Goal: Information Seeking & Learning: Find specific fact

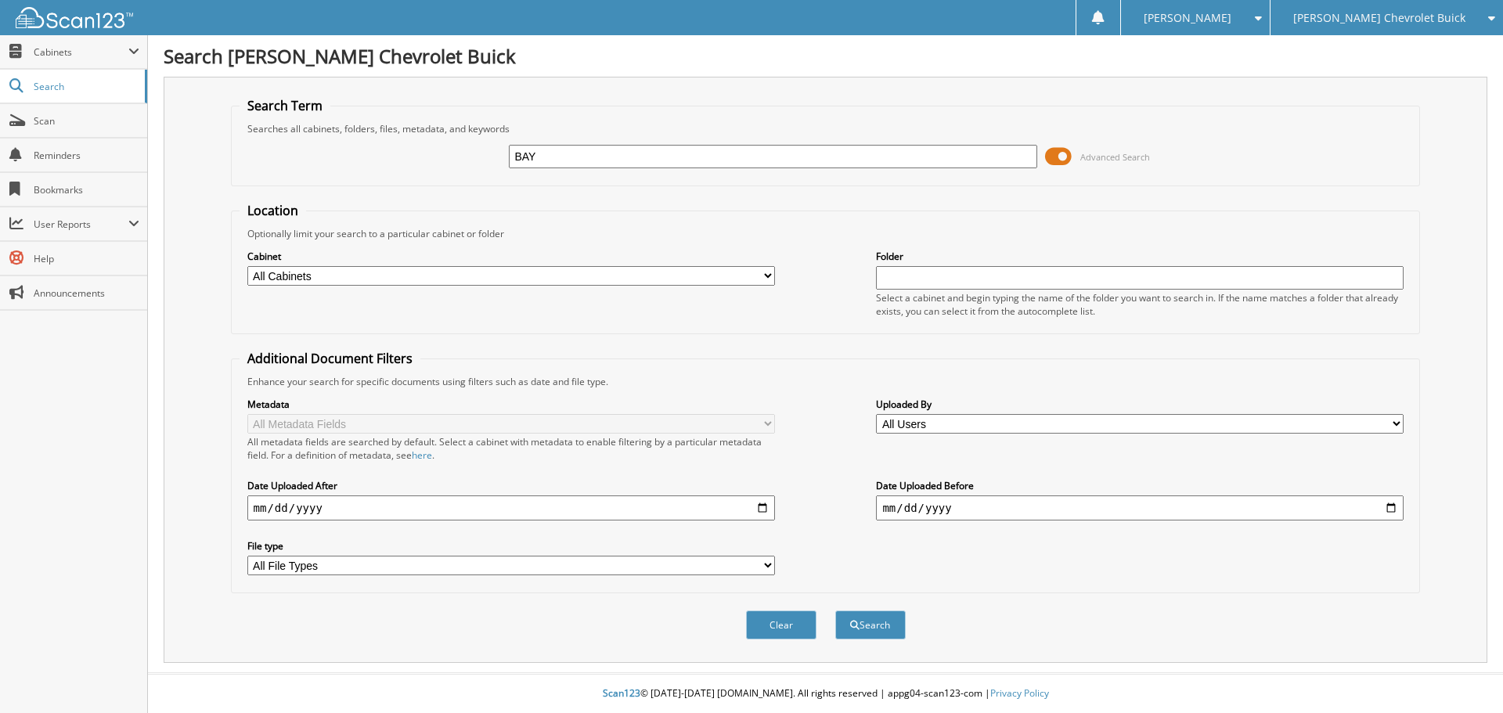
type input "BAY"
click at [835, 611] on button "Search" at bounding box center [870, 625] width 70 height 29
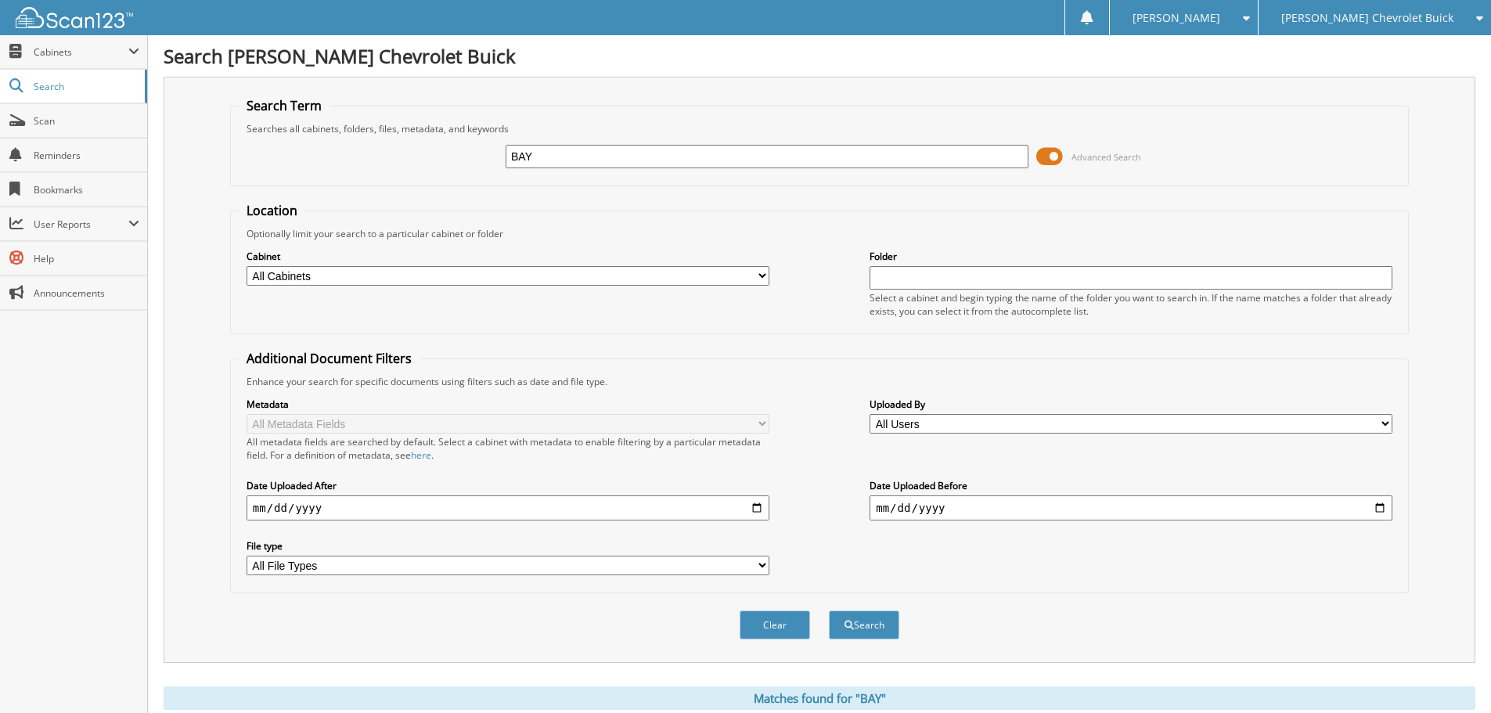
click at [586, 155] on input "BAY" at bounding box center [767, 156] width 523 height 23
type input "BAYSIDE"
click at [829, 611] on button "Search" at bounding box center [864, 625] width 70 height 29
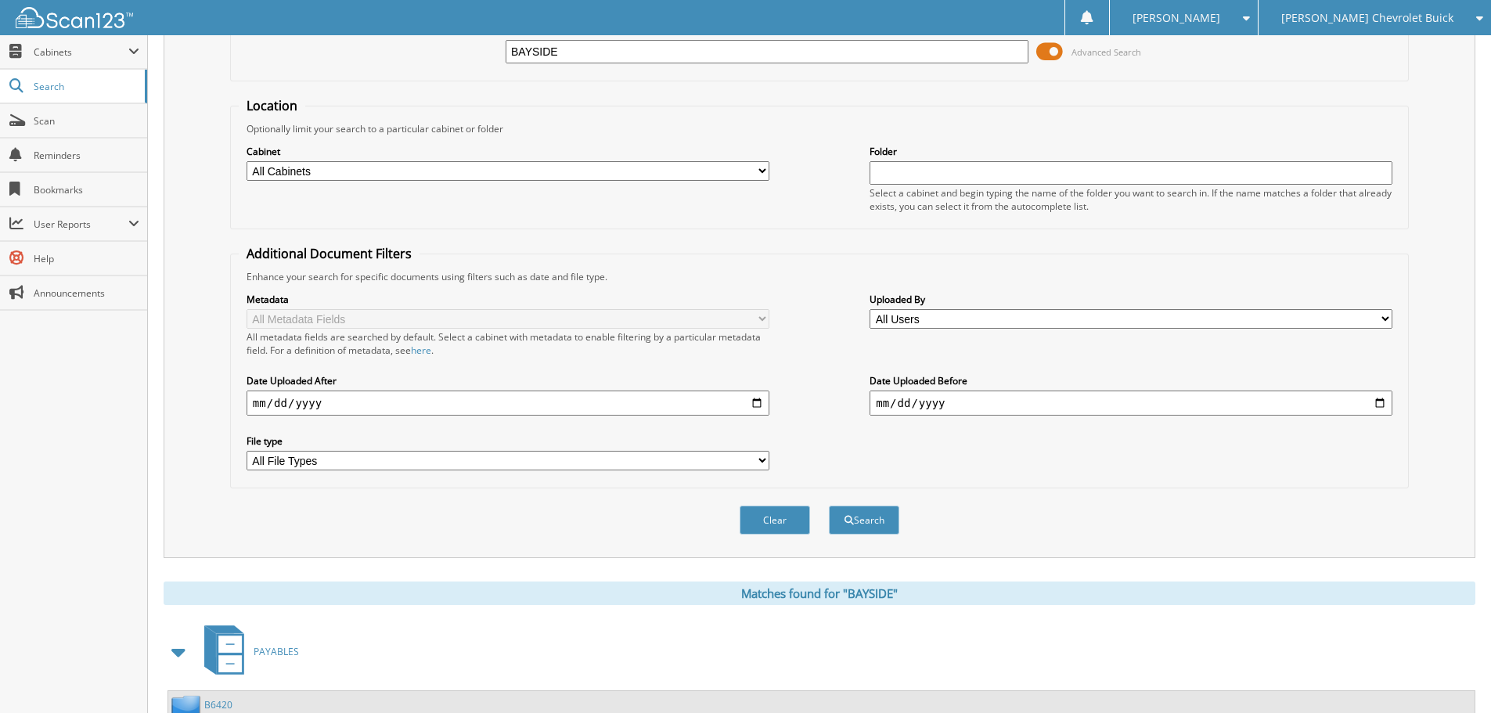
scroll to position [249, 0]
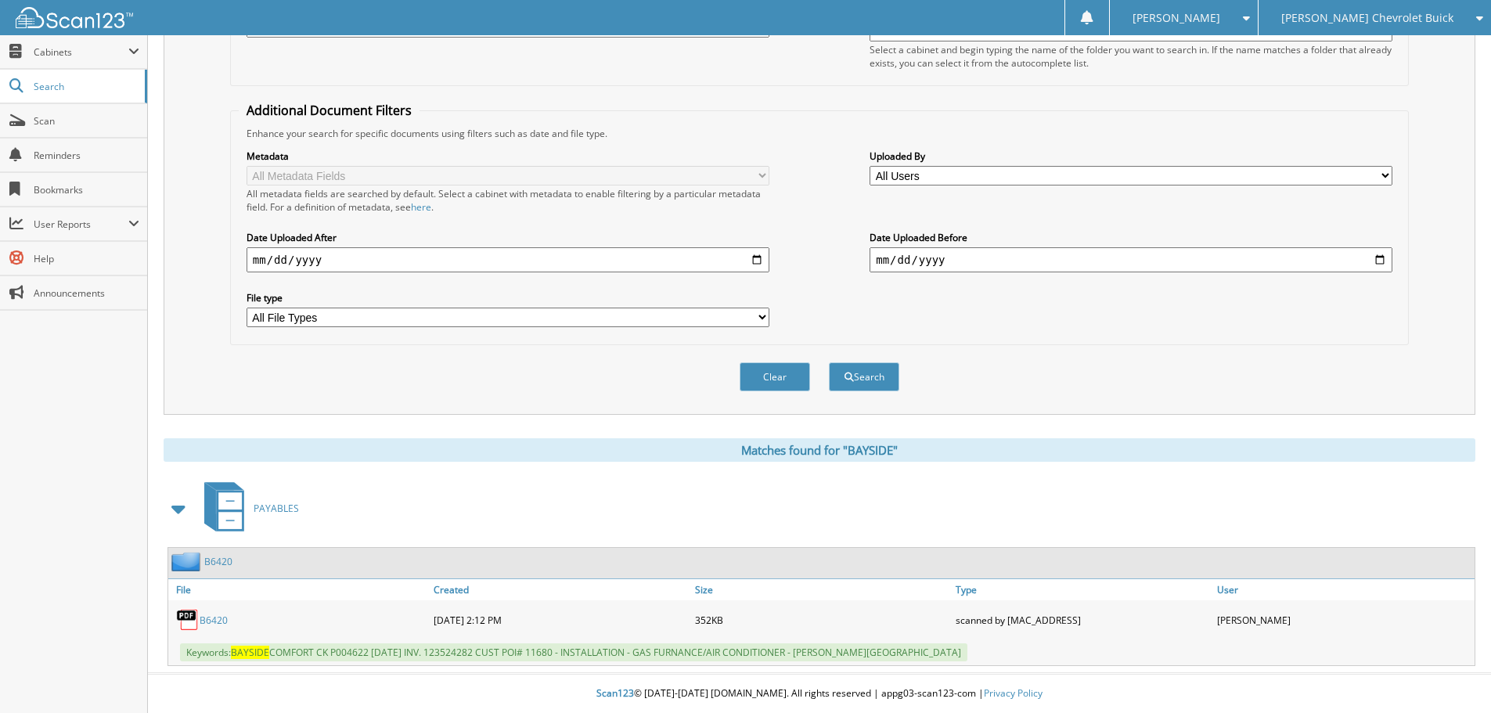
click at [219, 621] on link "B6420" at bounding box center [214, 620] width 28 height 13
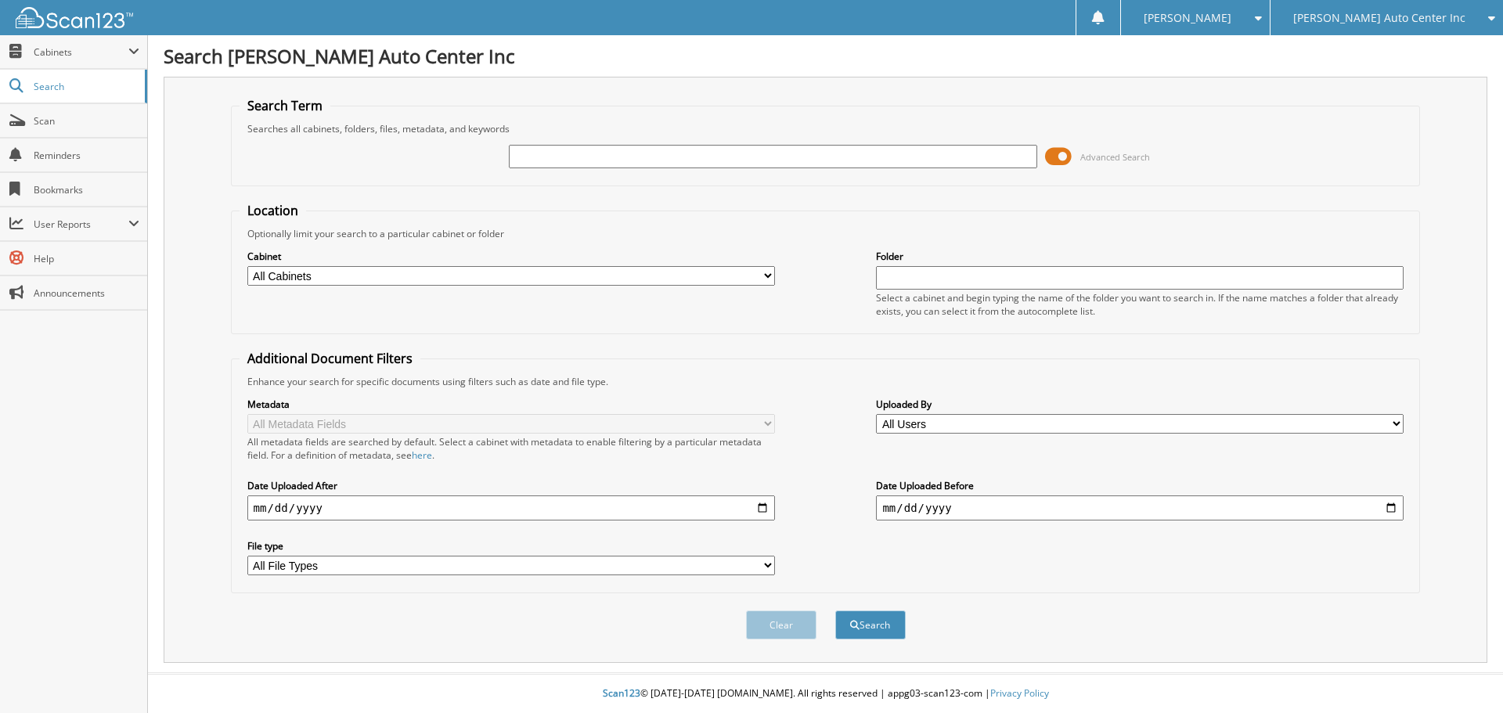
click at [632, 150] on input "text" at bounding box center [773, 156] width 528 height 23
type input "198330"
click at [835, 611] on button "Search" at bounding box center [870, 625] width 70 height 29
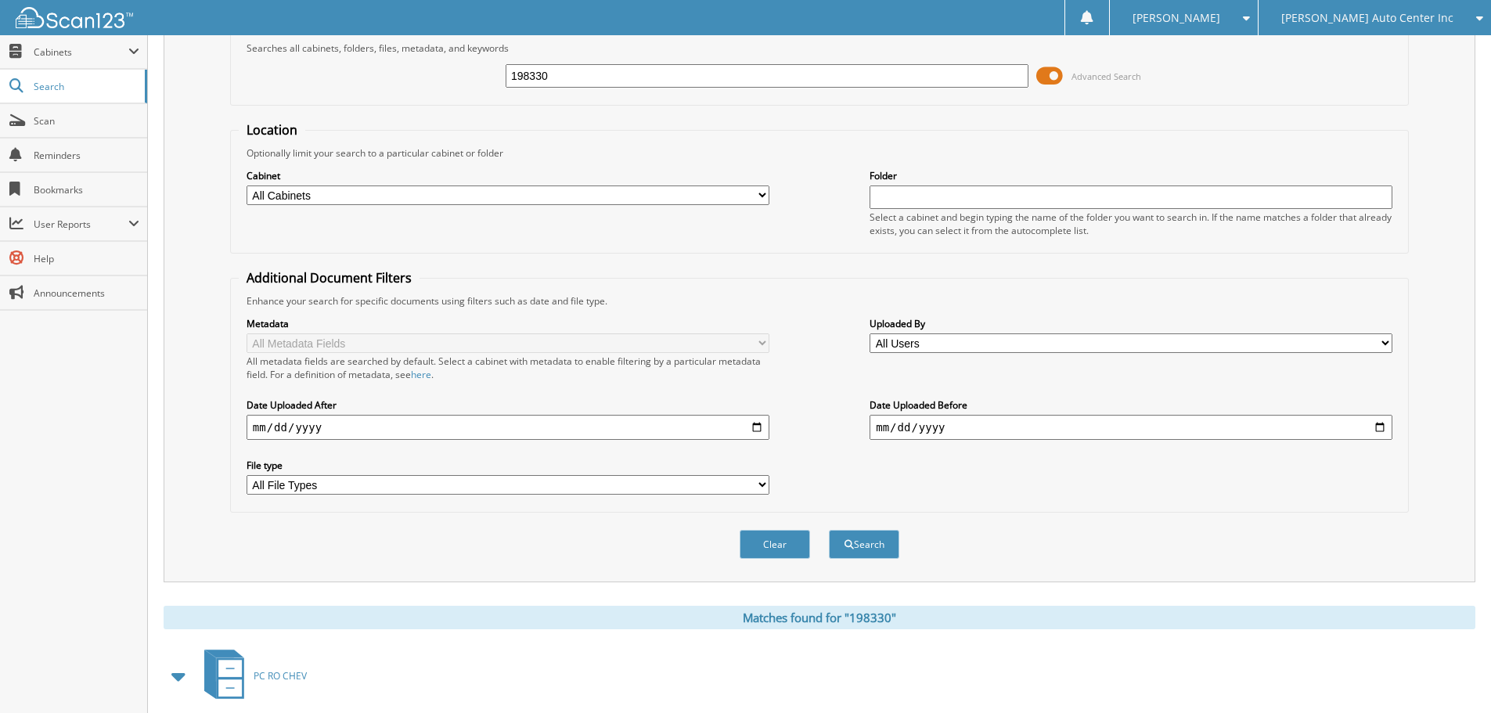
scroll to position [223, 0]
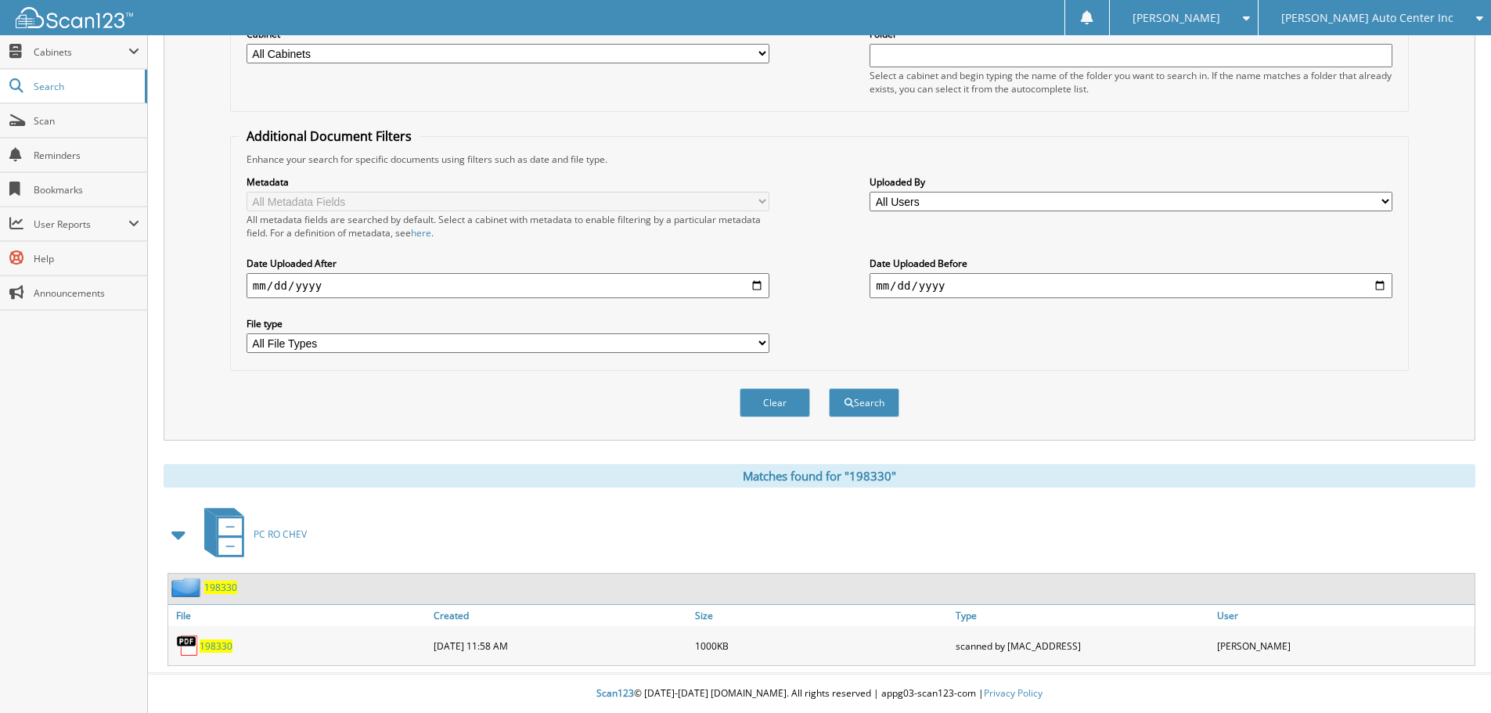
click at [216, 647] on span "198330" at bounding box center [216, 646] width 33 height 13
drag, startPoint x: 40, startPoint y: 92, endPoint x: 377, endPoint y: 142, distance: 340.3
click at [40, 92] on span "Search" at bounding box center [85, 86] width 103 height 13
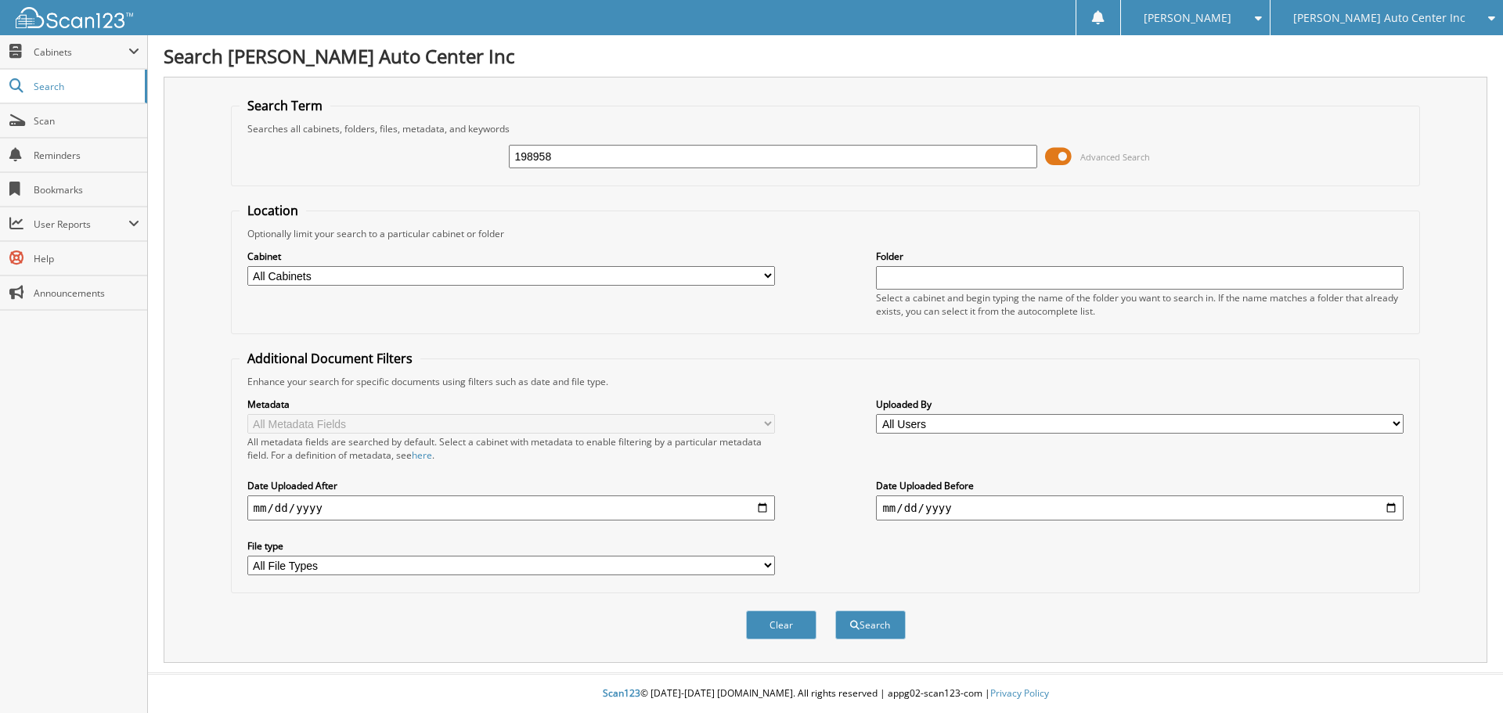
type input "198958"
click at [835, 611] on button "Search" at bounding box center [870, 625] width 70 height 29
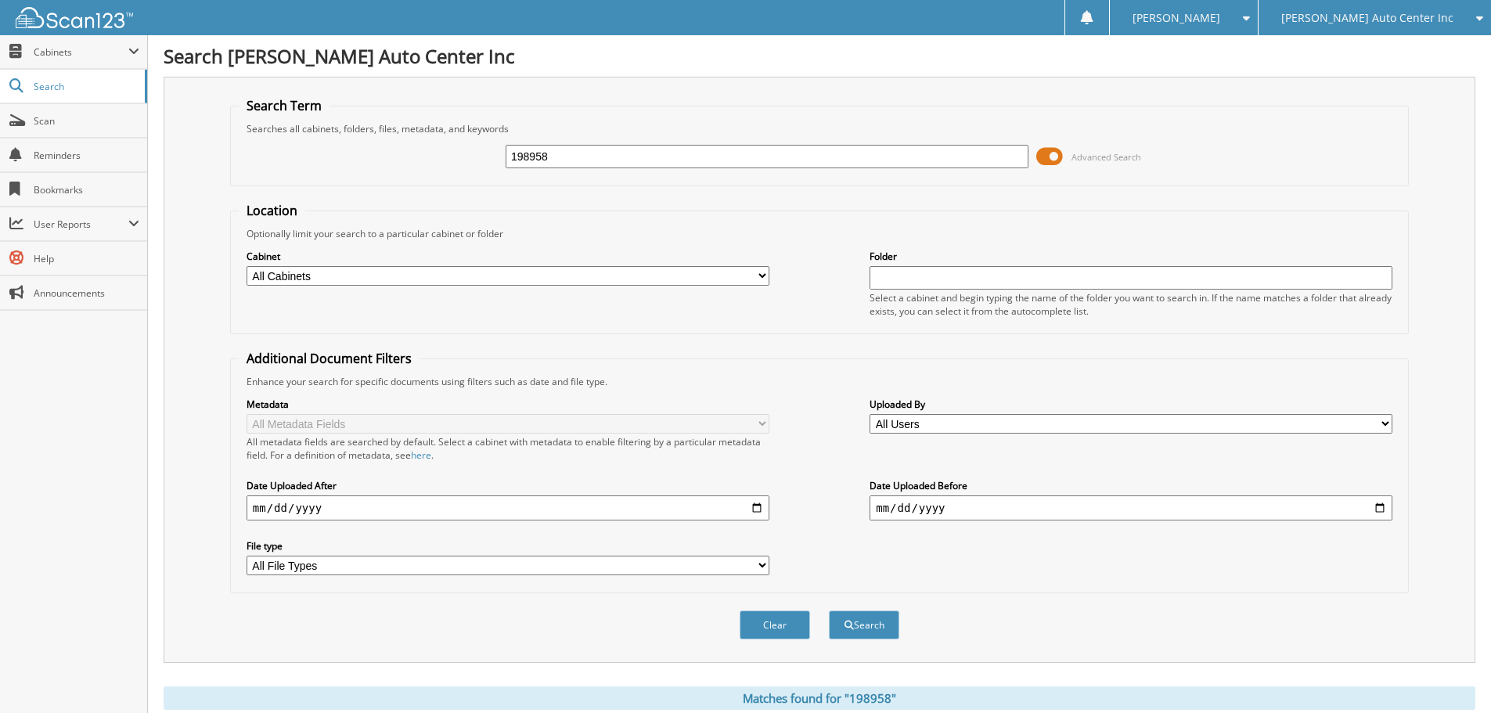
drag, startPoint x: 622, startPoint y: 162, endPoint x: 644, endPoint y: 261, distance: 101.6
click at [622, 162] on input "198958" at bounding box center [767, 156] width 523 height 23
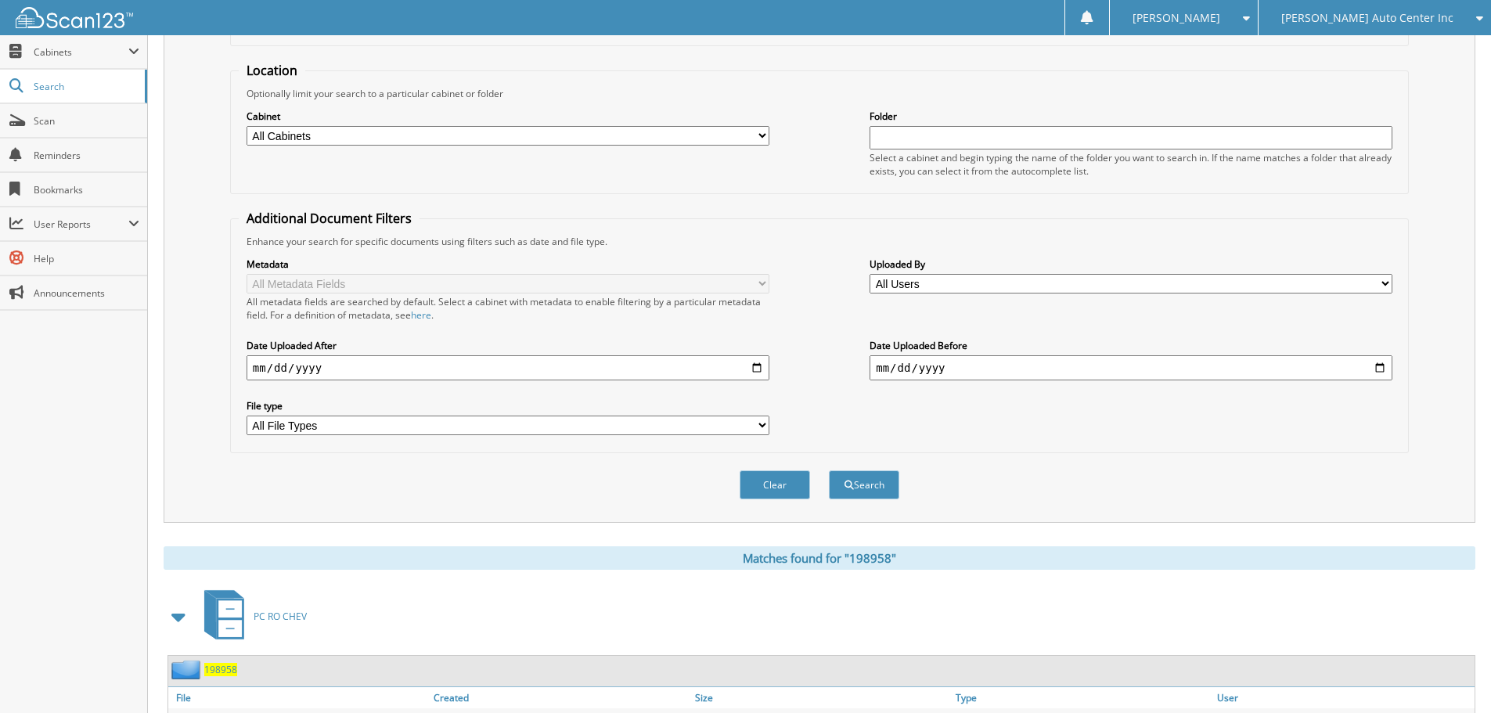
scroll to position [223, 0]
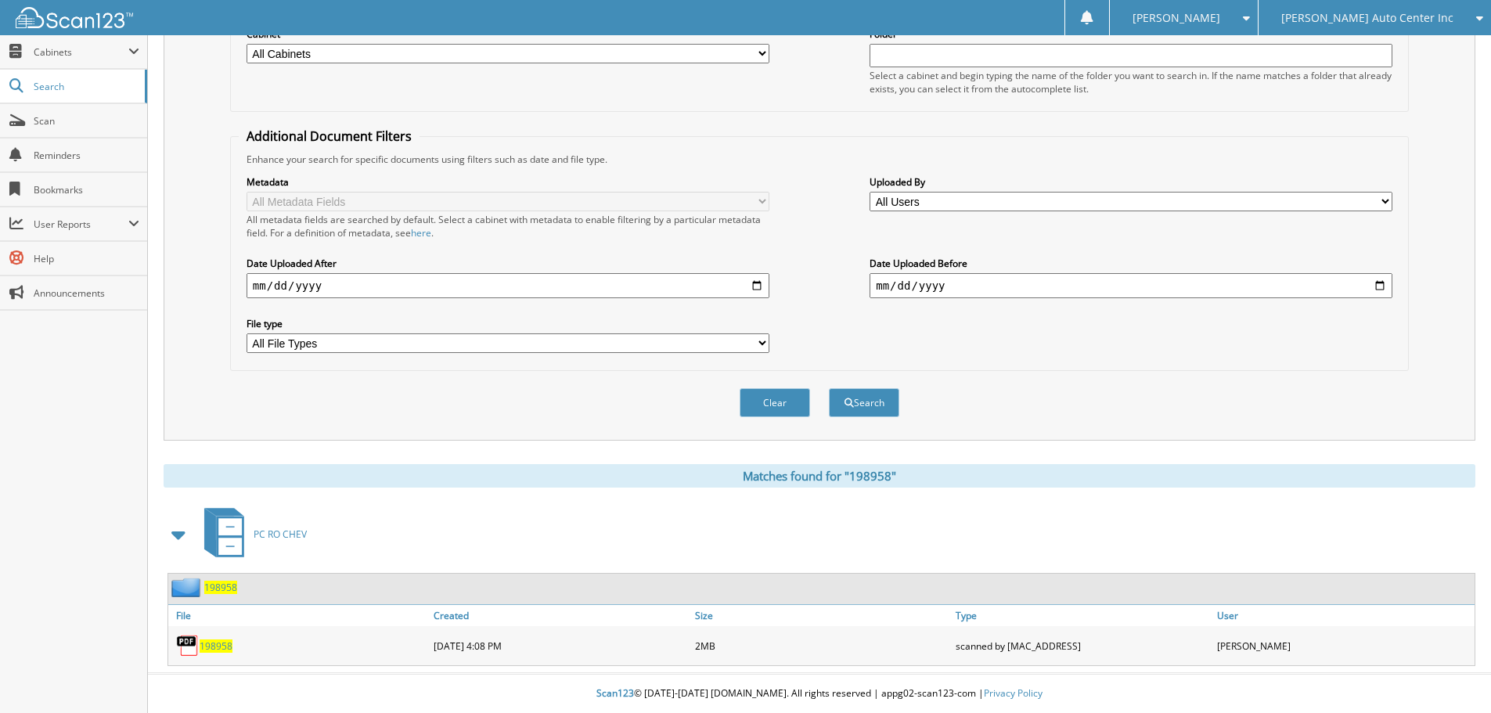
click at [224, 645] on span "198958" at bounding box center [216, 646] width 33 height 13
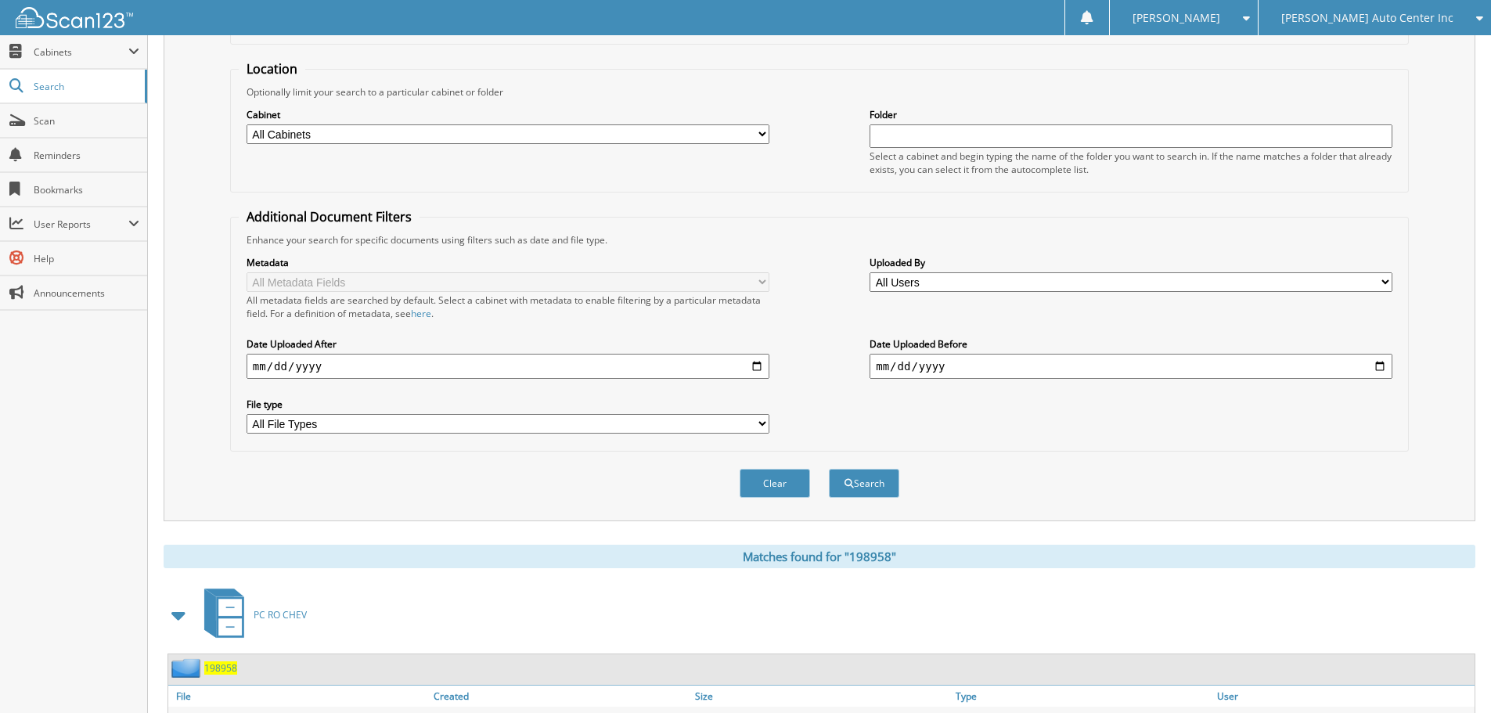
scroll to position [0, 0]
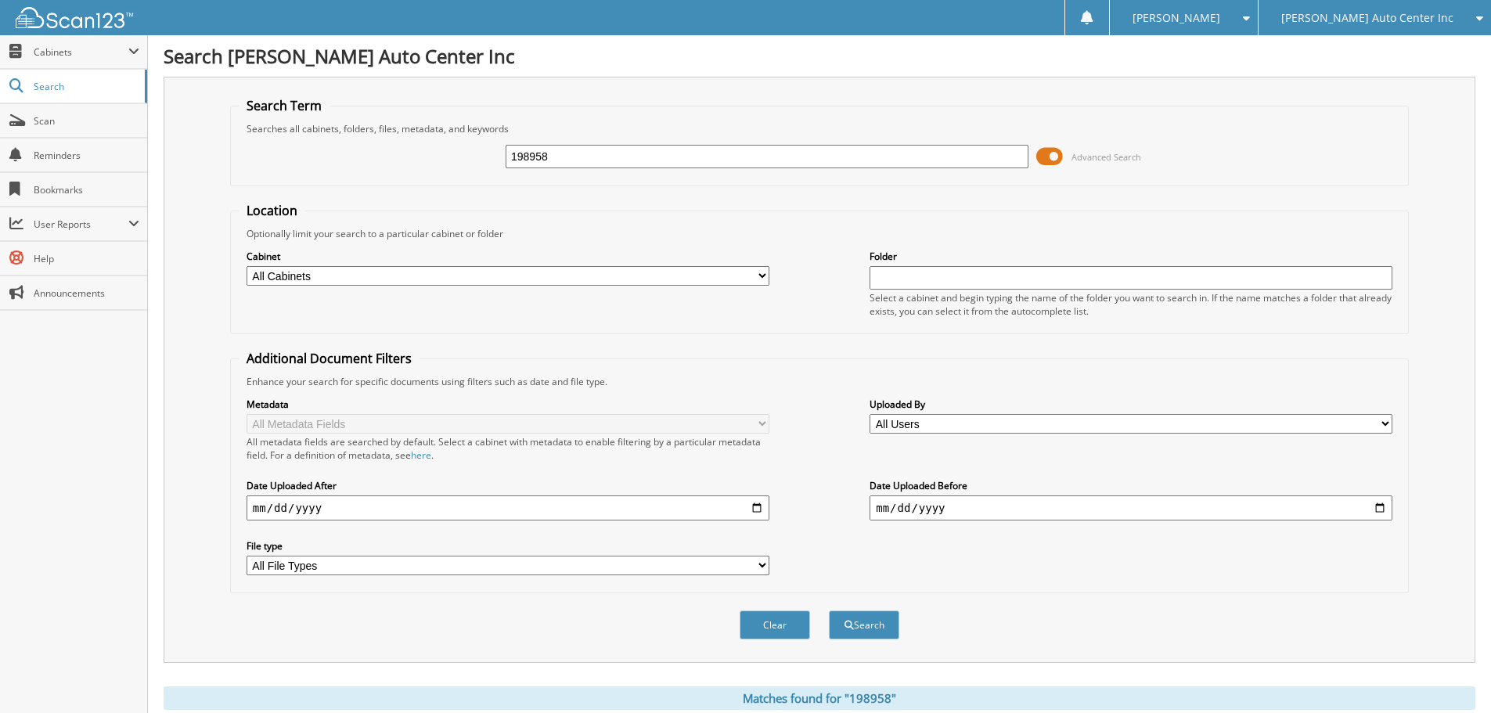
click at [602, 156] on input "198958" at bounding box center [767, 156] width 523 height 23
click at [601, 162] on input "198958" at bounding box center [767, 156] width 523 height 23
type input "198445"
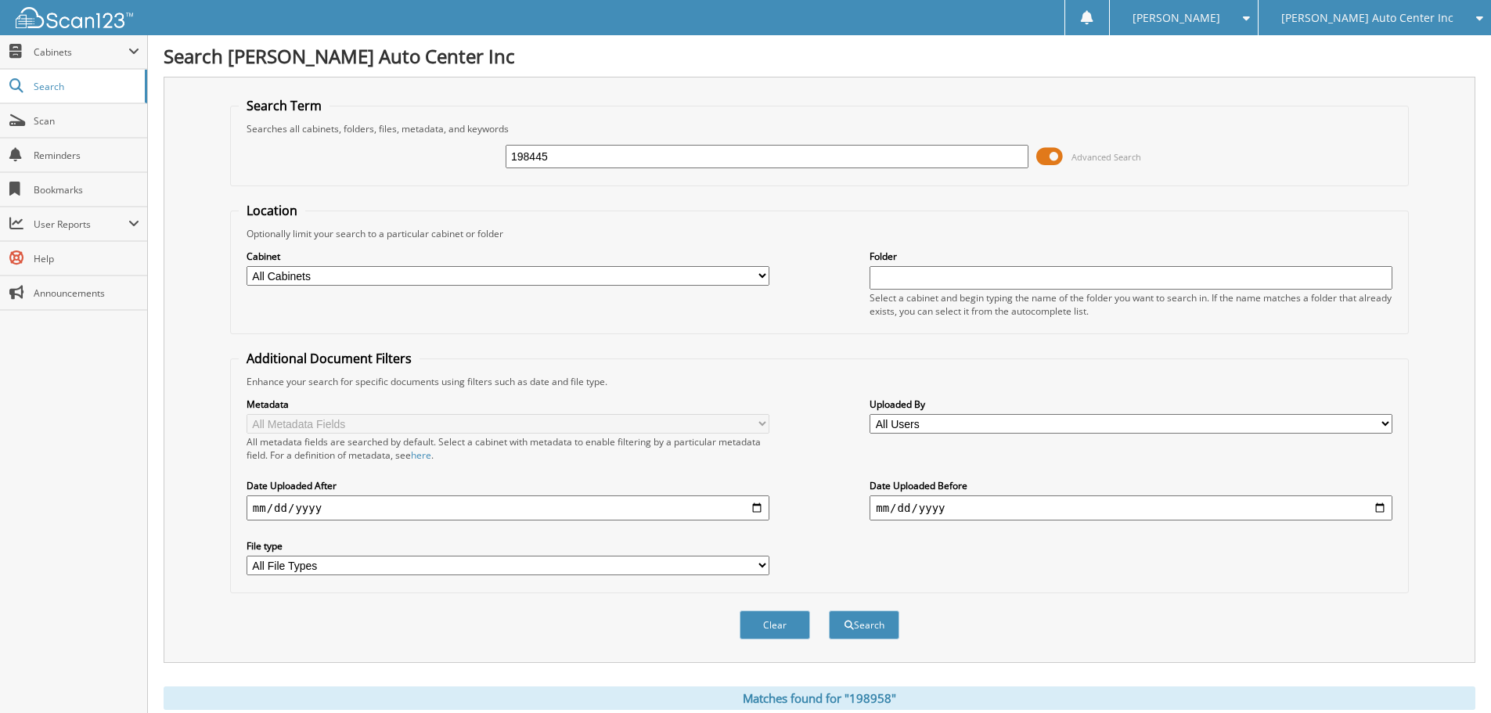
click at [829, 611] on button "Search" at bounding box center [864, 625] width 70 height 29
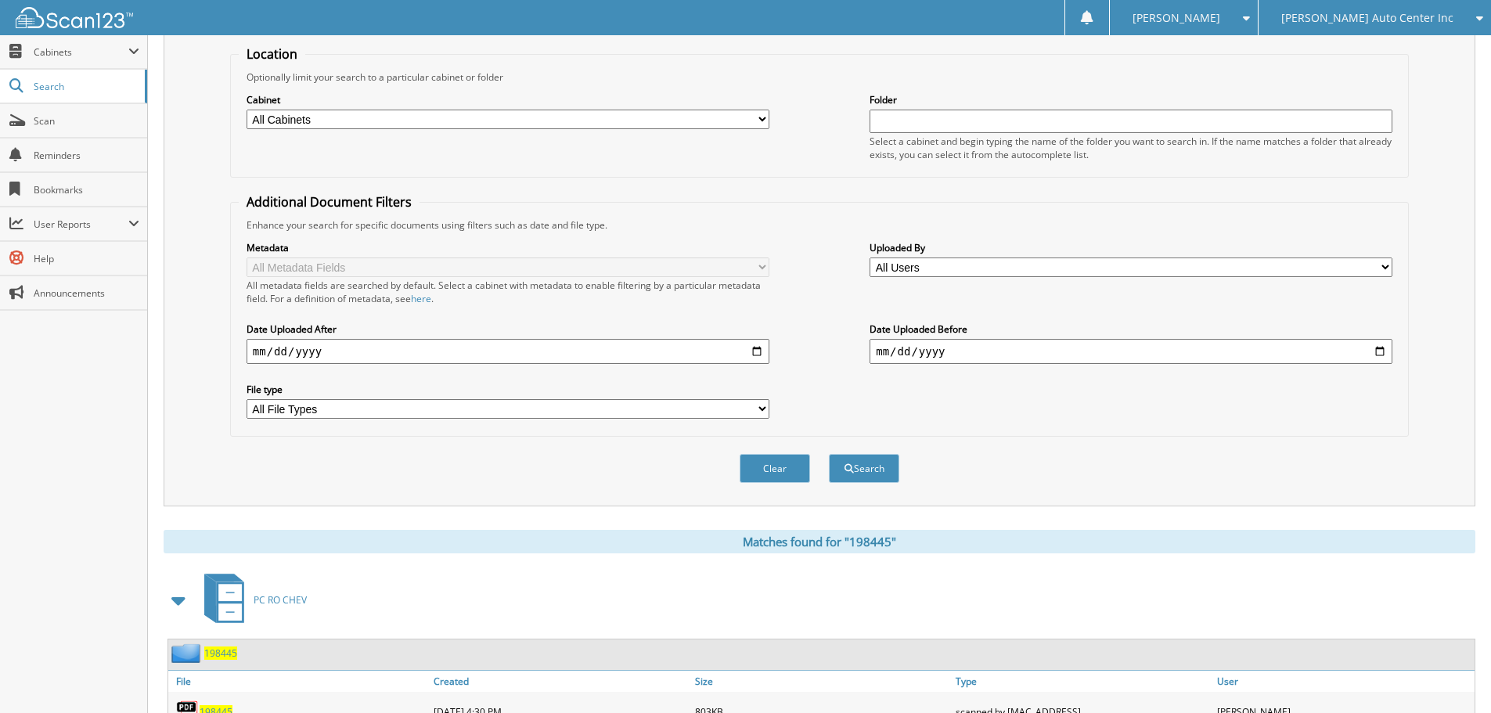
scroll to position [223, 0]
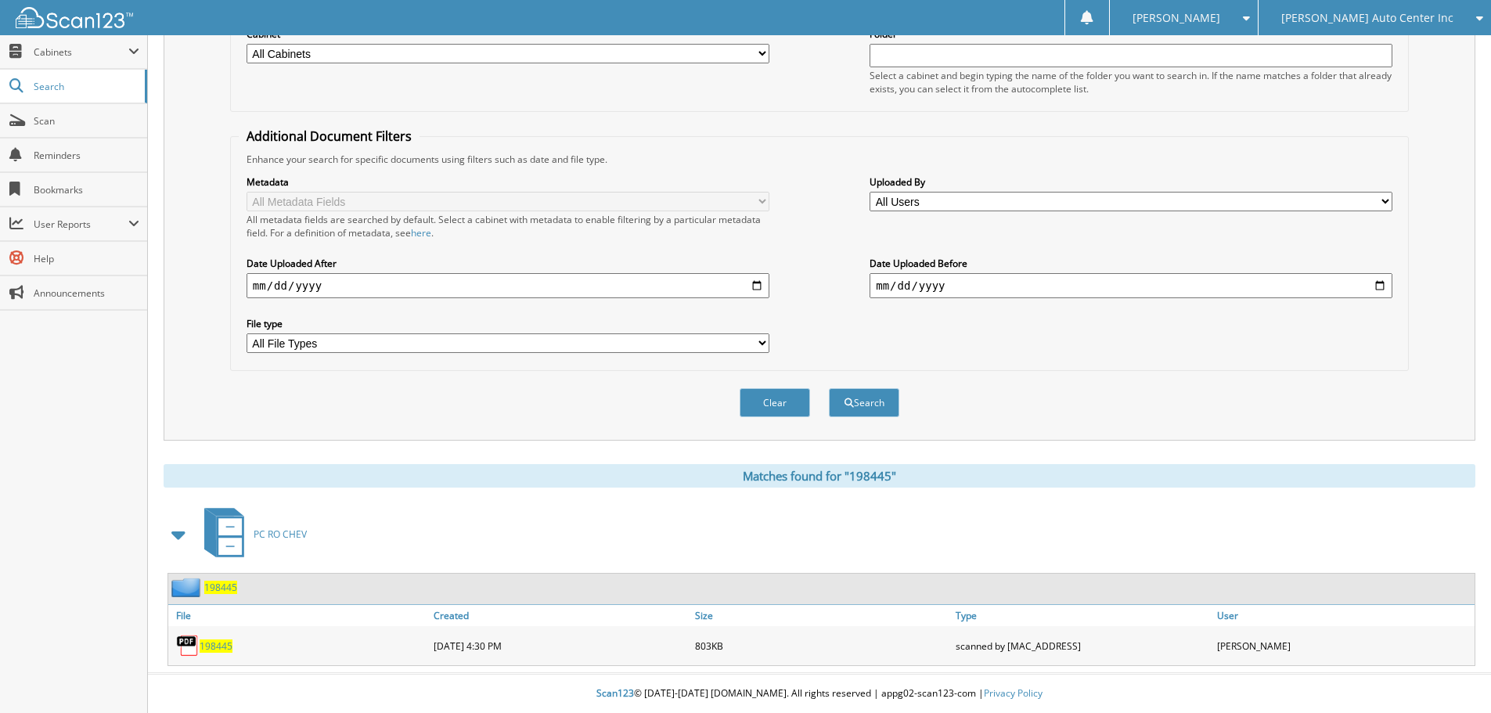
click at [225, 644] on span "198445" at bounding box center [216, 646] width 33 height 13
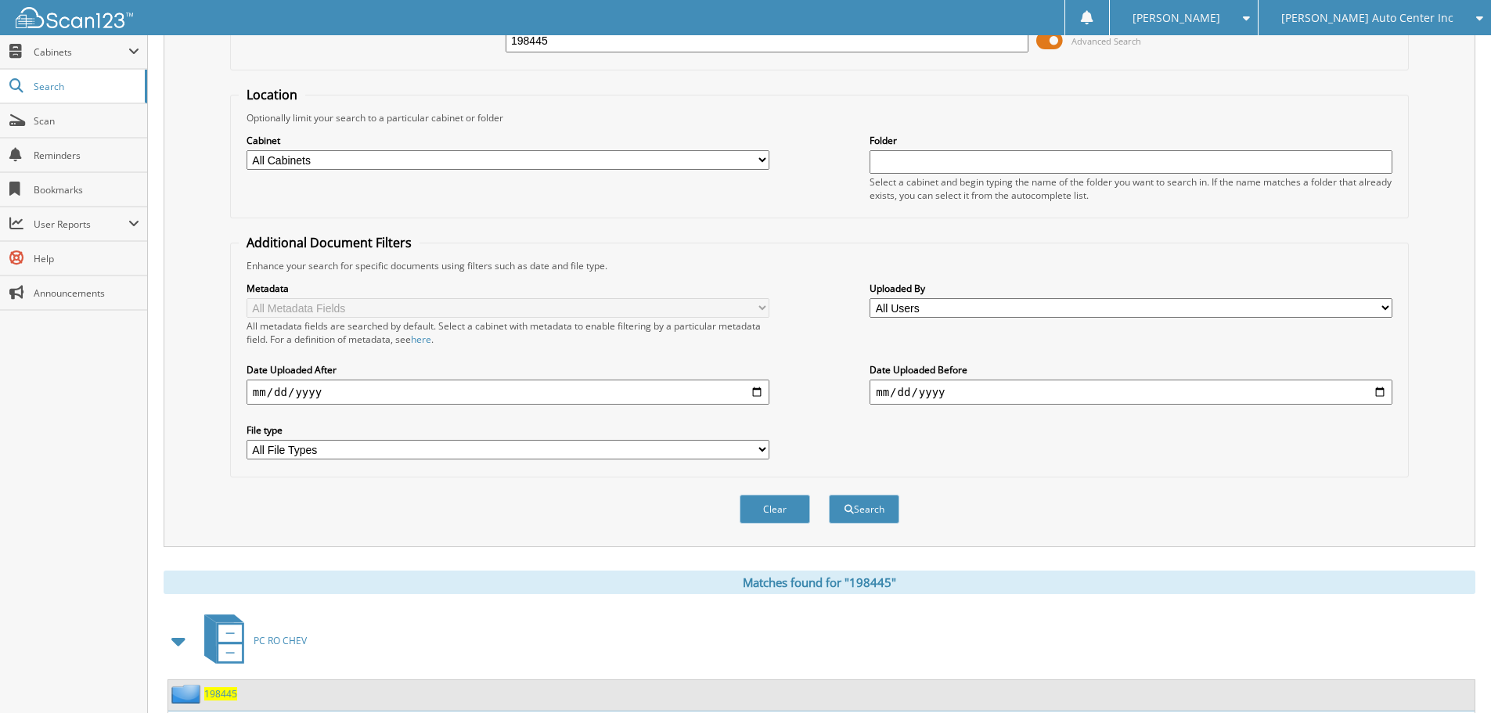
scroll to position [0, 0]
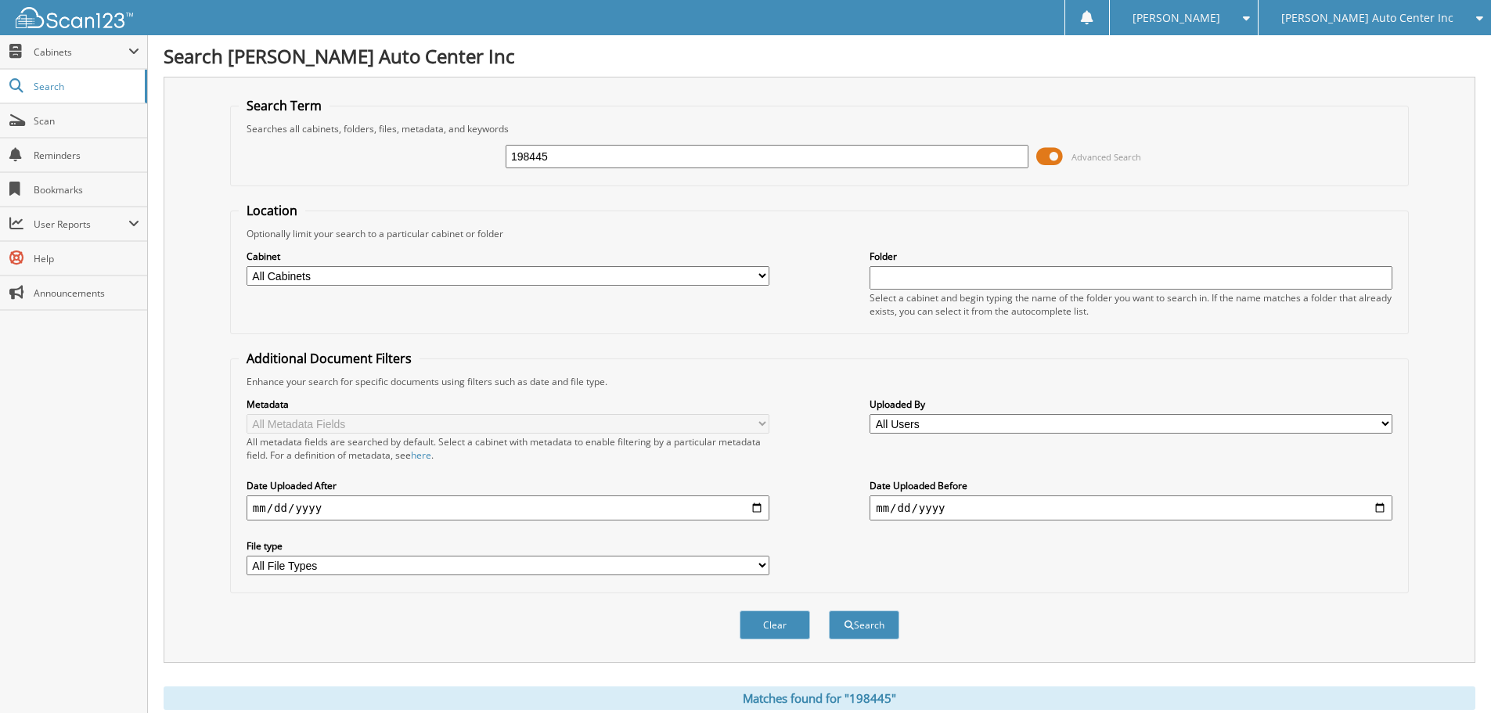
drag, startPoint x: 634, startPoint y: 152, endPoint x: 422, endPoint y: 157, distance: 212.2
click at [445, 153] on div "198445 Advanced Search" at bounding box center [820, 156] width 1162 height 42
type input "198894"
click at [829, 611] on button "Search" at bounding box center [864, 625] width 70 height 29
click at [59, 129] on link "Scan" at bounding box center [73, 121] width 147 height 34
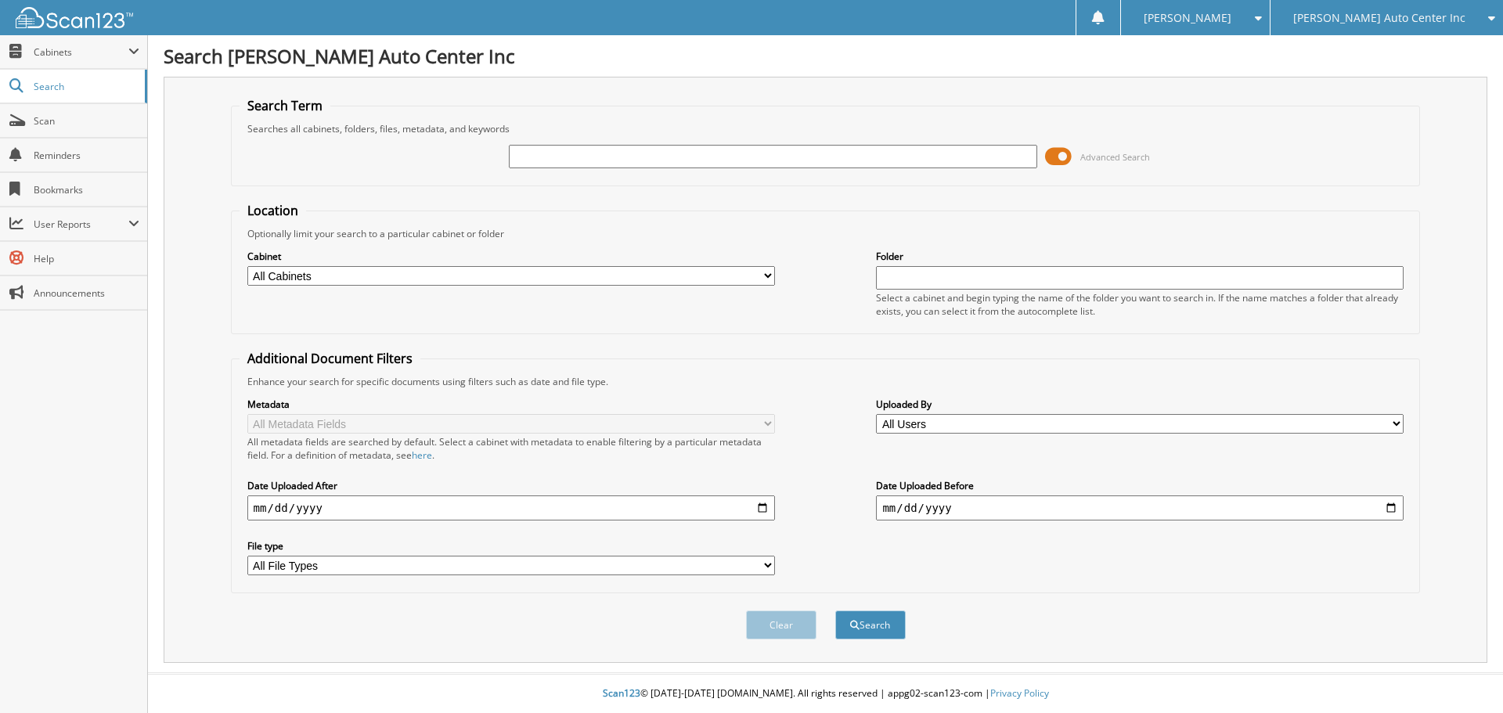
click at [651, 157] on input "text" at bounding box center [773, 156] width 528 height 23
type input "155870"
click at [835, 611] on button "Search" at bounding box center [870, 625] width 70 height 29
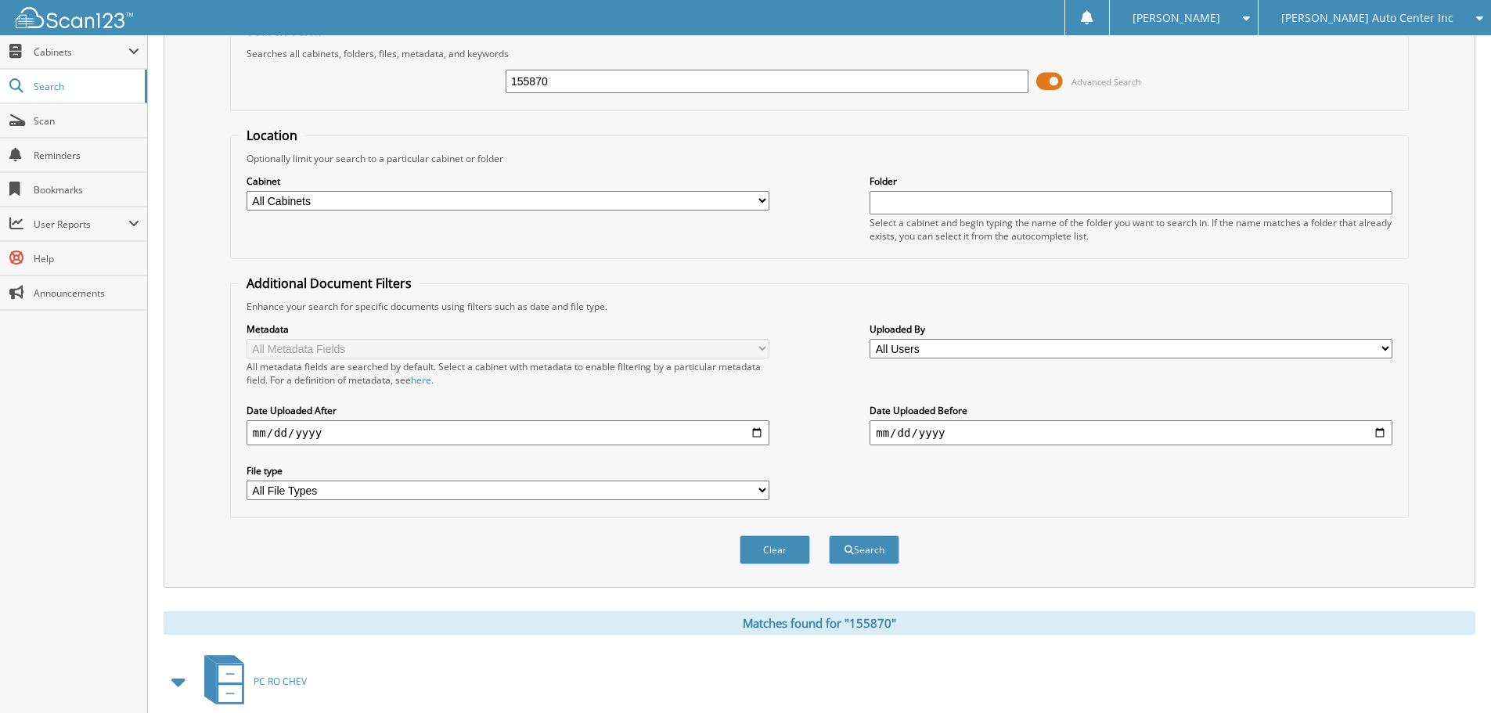
scroll to position [223, 0]
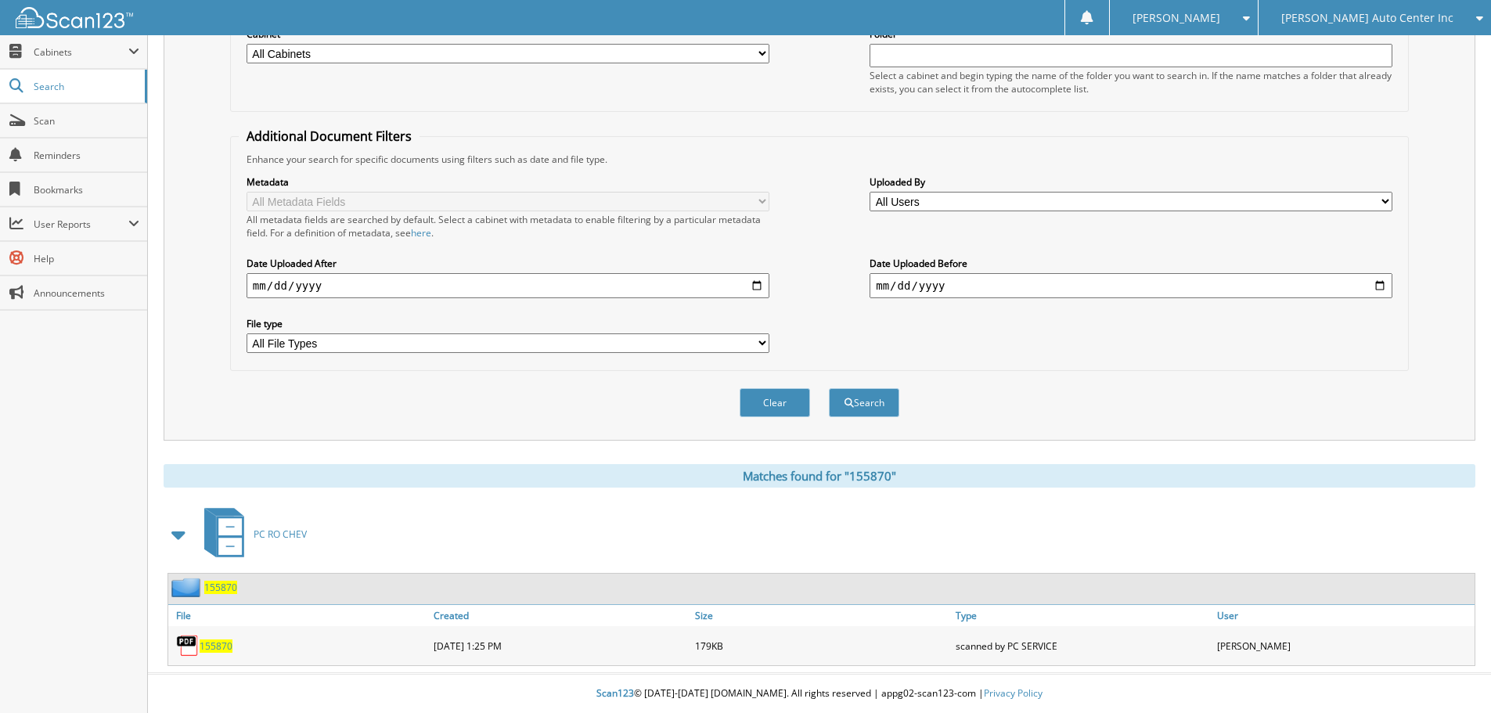
click at [219, 647] on span "155870" at bounding box center [216, 646] width 33 height 13
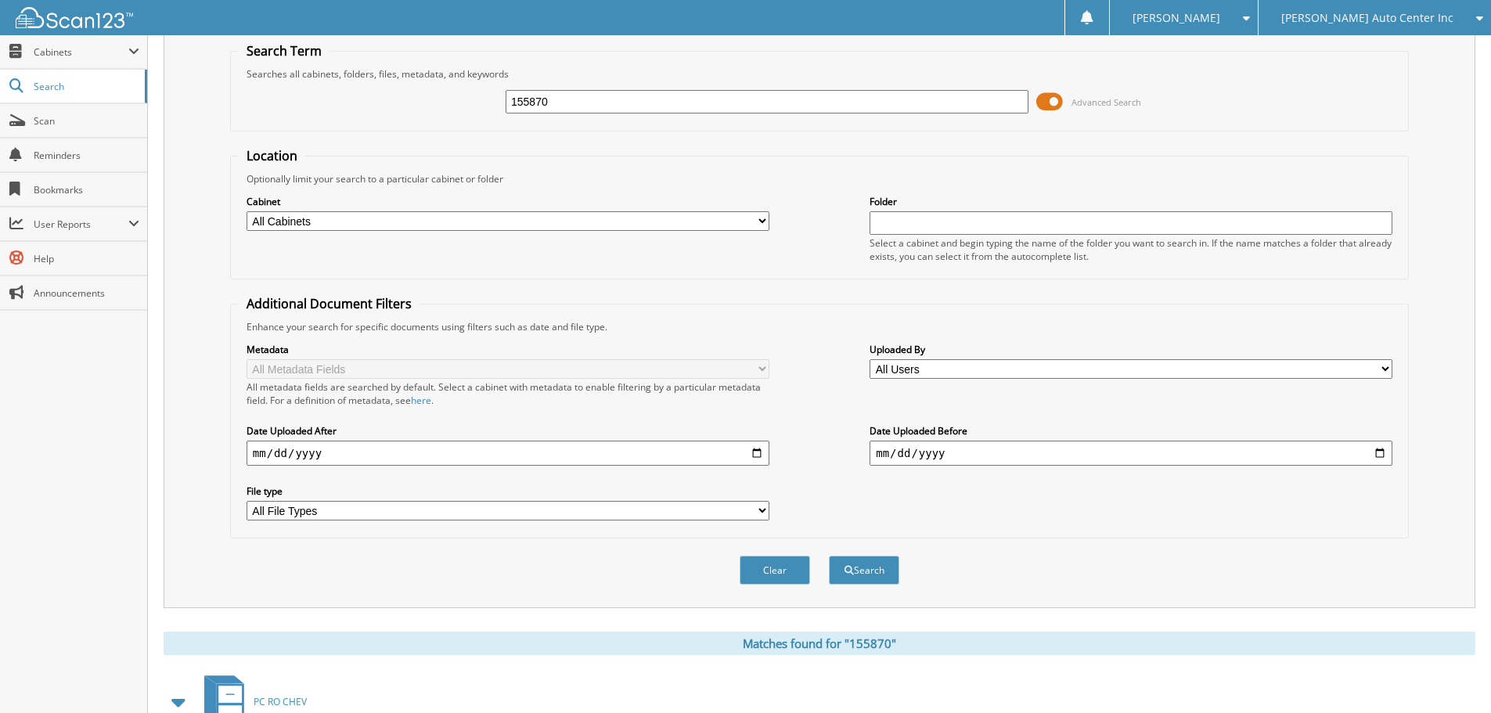
scroll to position [0, 0]
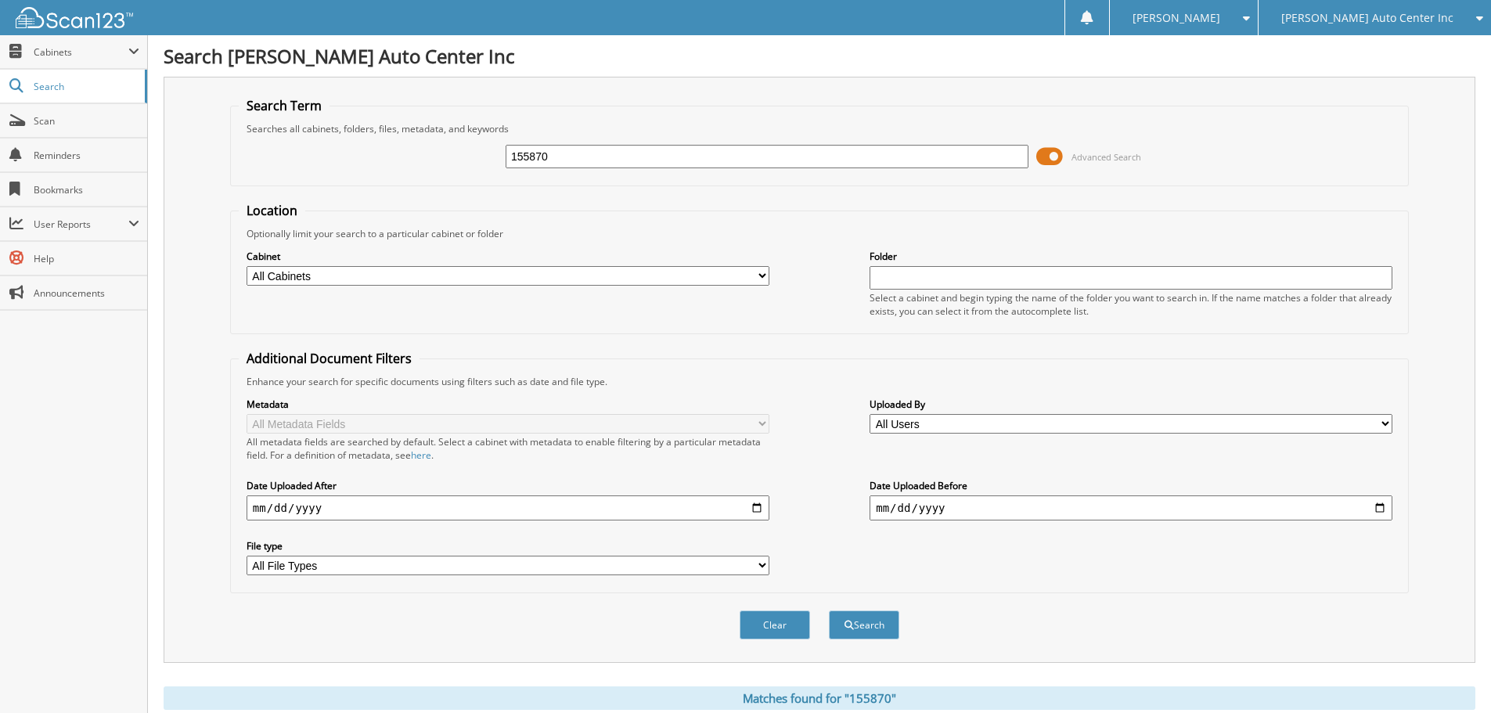
click at [636, 162] on input "155870" at bounding box center [767, 156] width 523 height 23
type input "155779"
click at [829, 611] on button "Search" at bounding box center [864, 625] width 70 height 29
click at [60, 56] on span "Cabinets" at bounding box center [81, 51] width 95 height 13
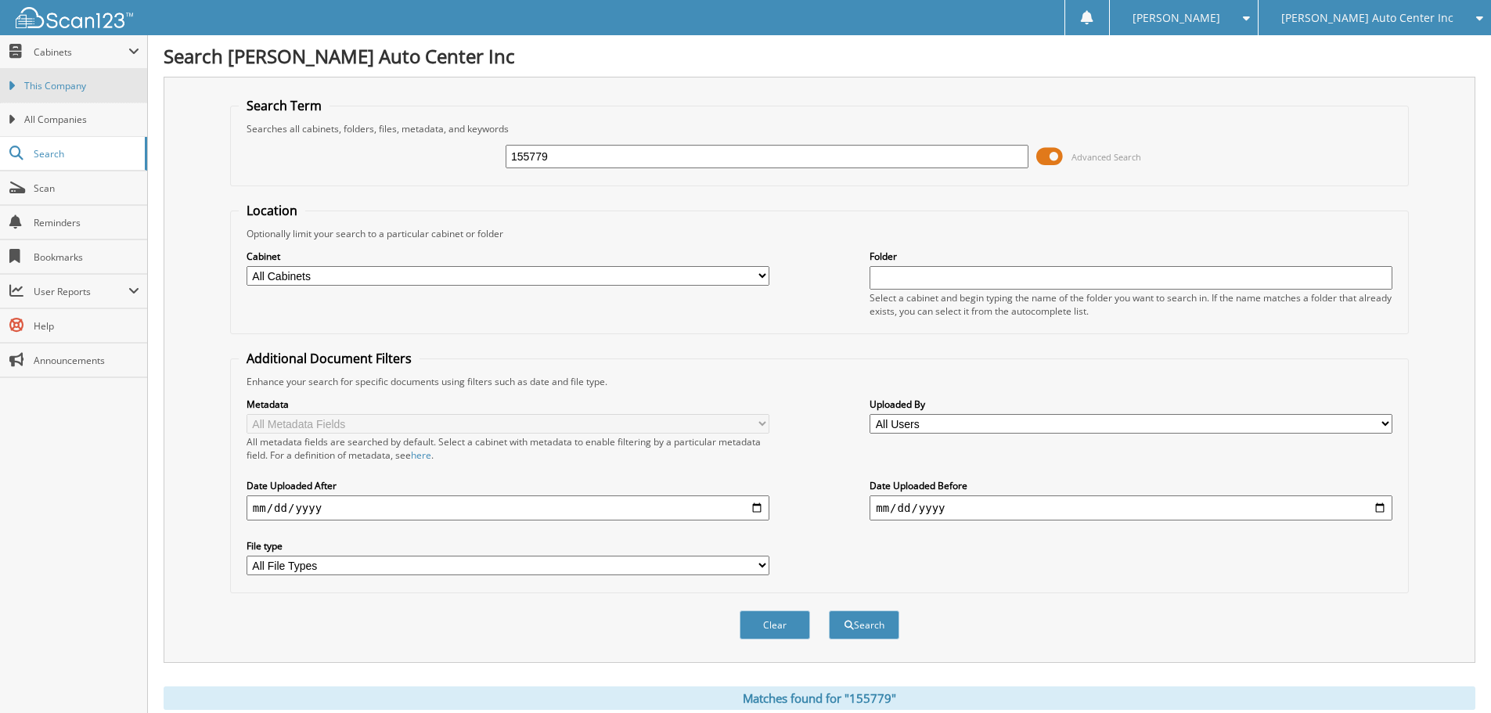
click at [65, 83] on span "This Company" at bounding box center [81, 86] width 115 height 14
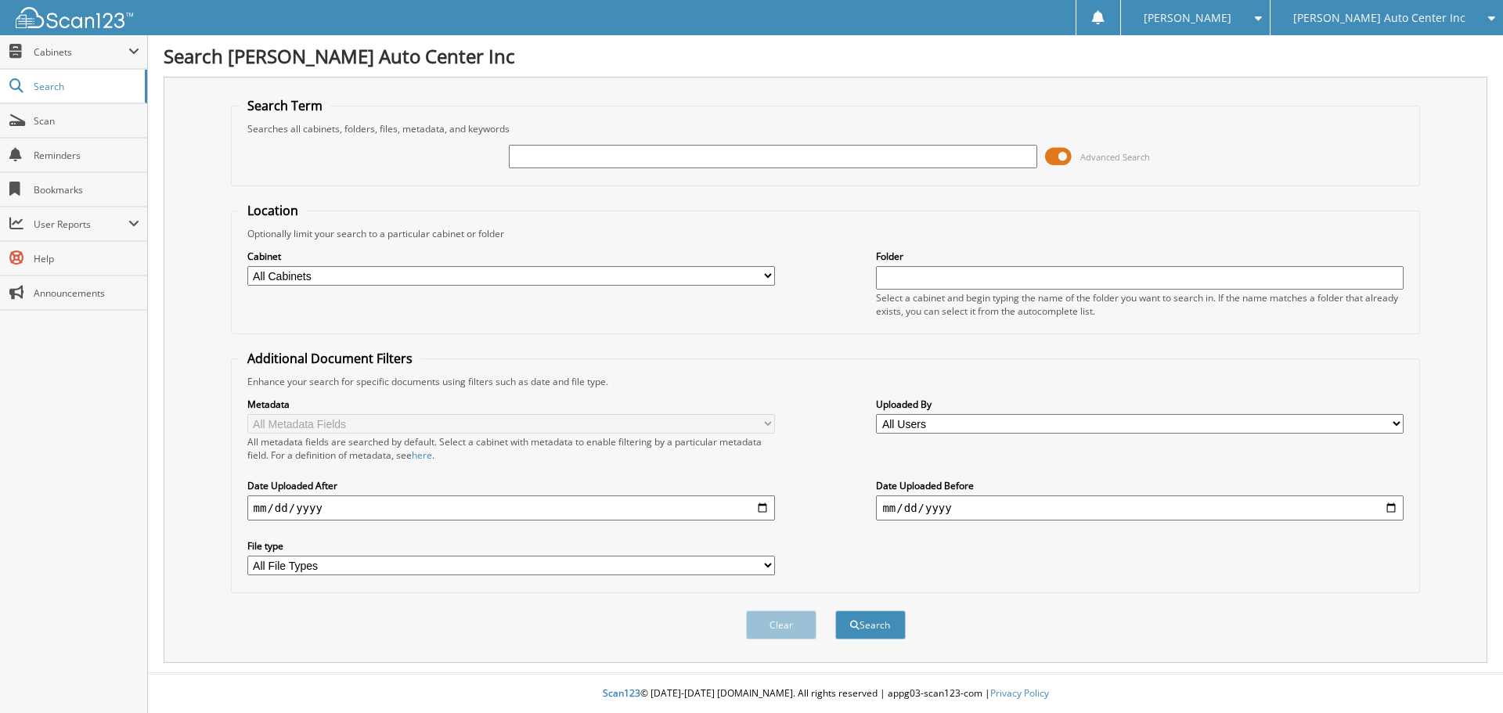
click at [663, 159] on input "text" at bounding box center [773, 156] width 528 height 23
type input "156023"
click at [835, 611] on button "Search" at bounding box center [870, 625] width 70 height 29
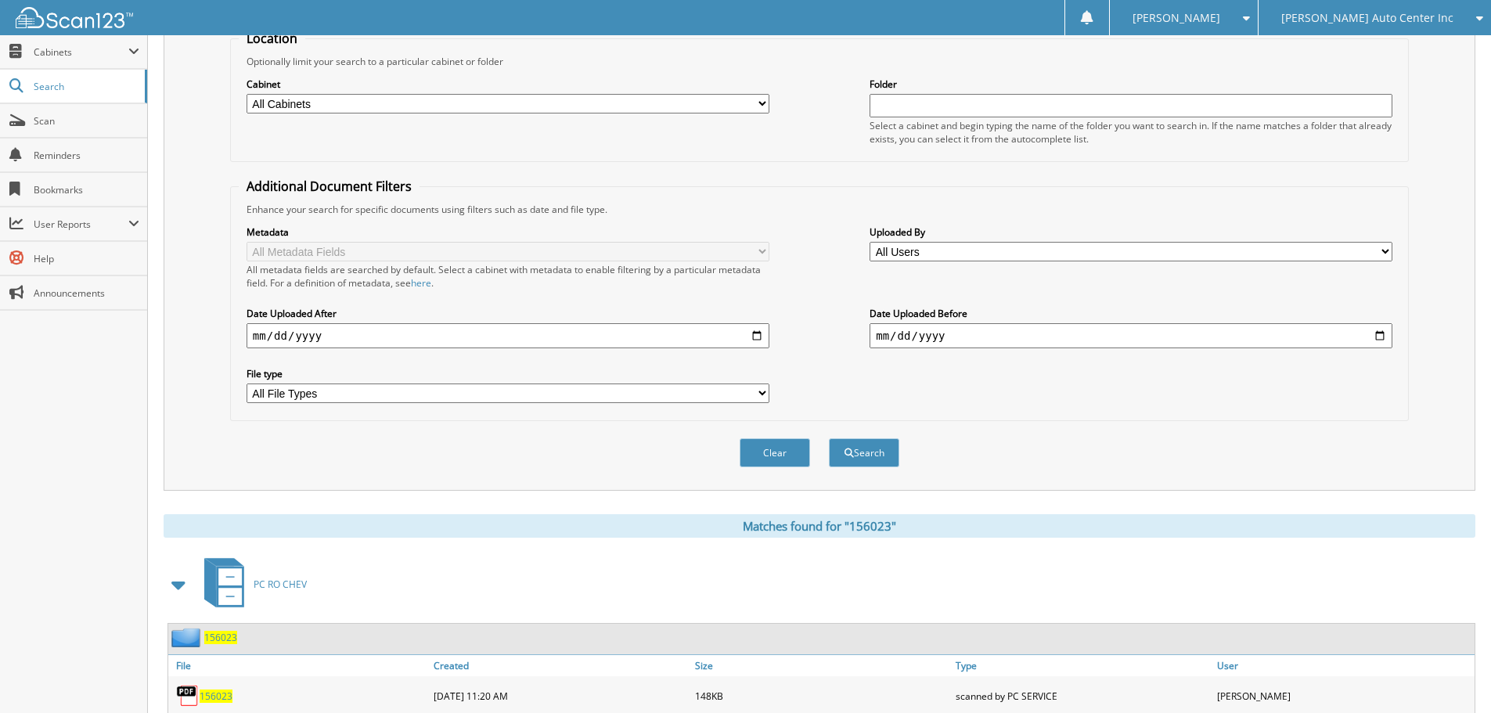
scroll to position [313, 0]
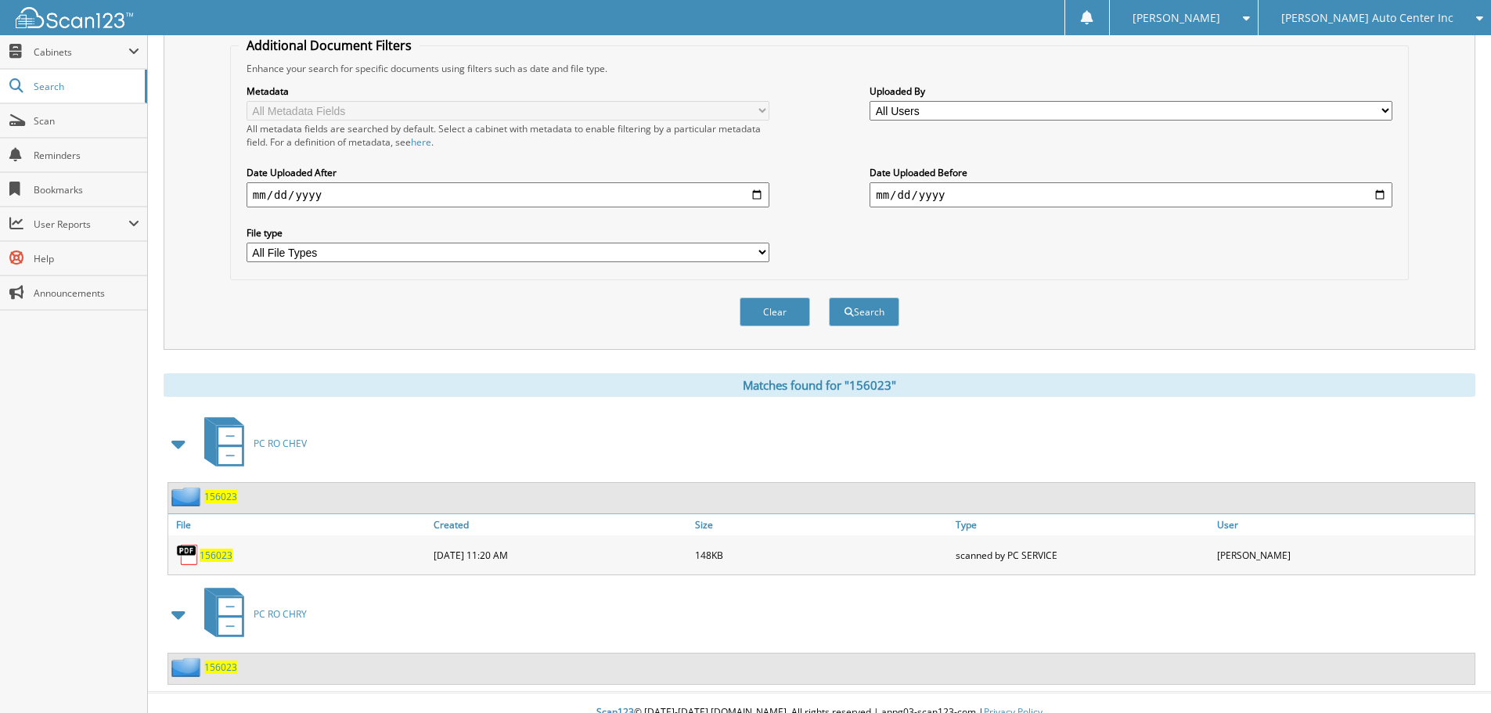
click at [282, 615] on span "PC RO CHRY" at bounding box center [280, 613] width 53 height 13
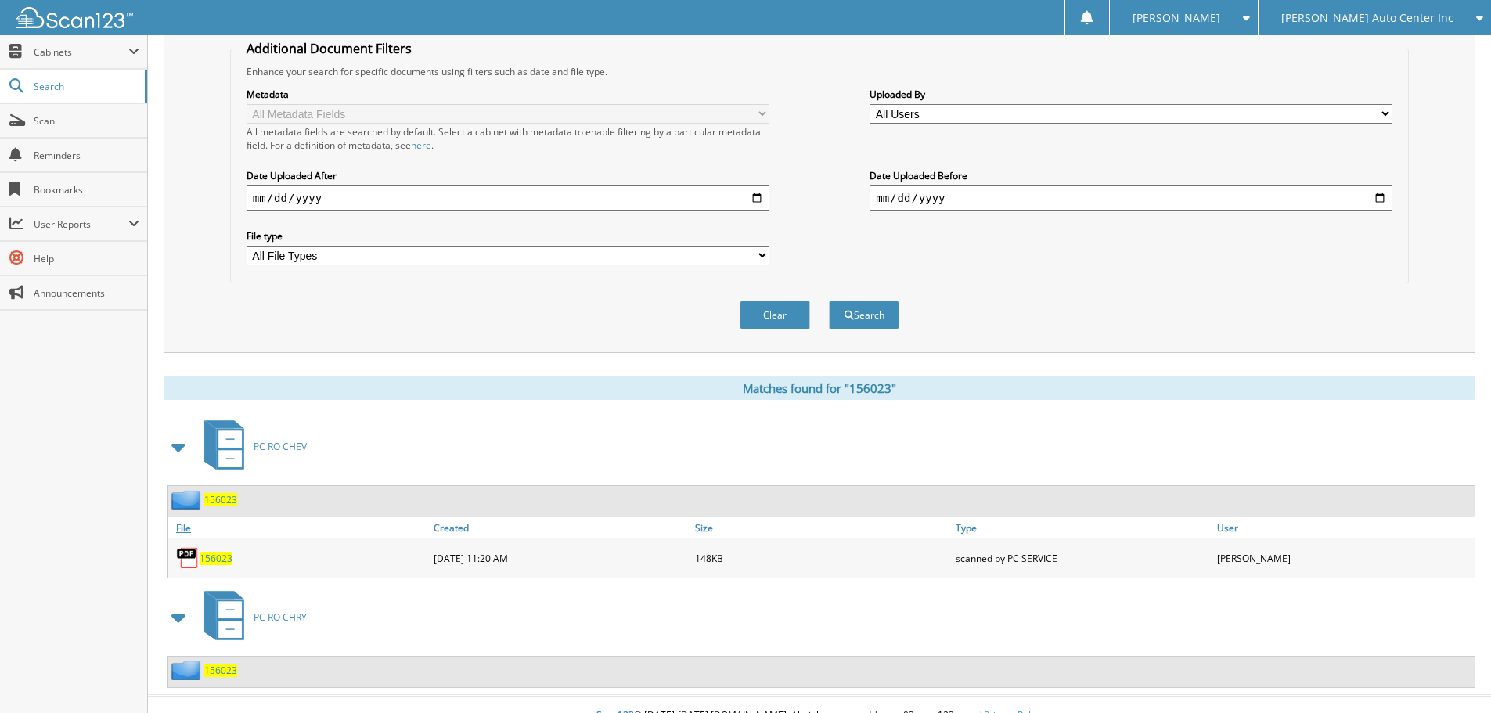
scroll to position [313, 0]
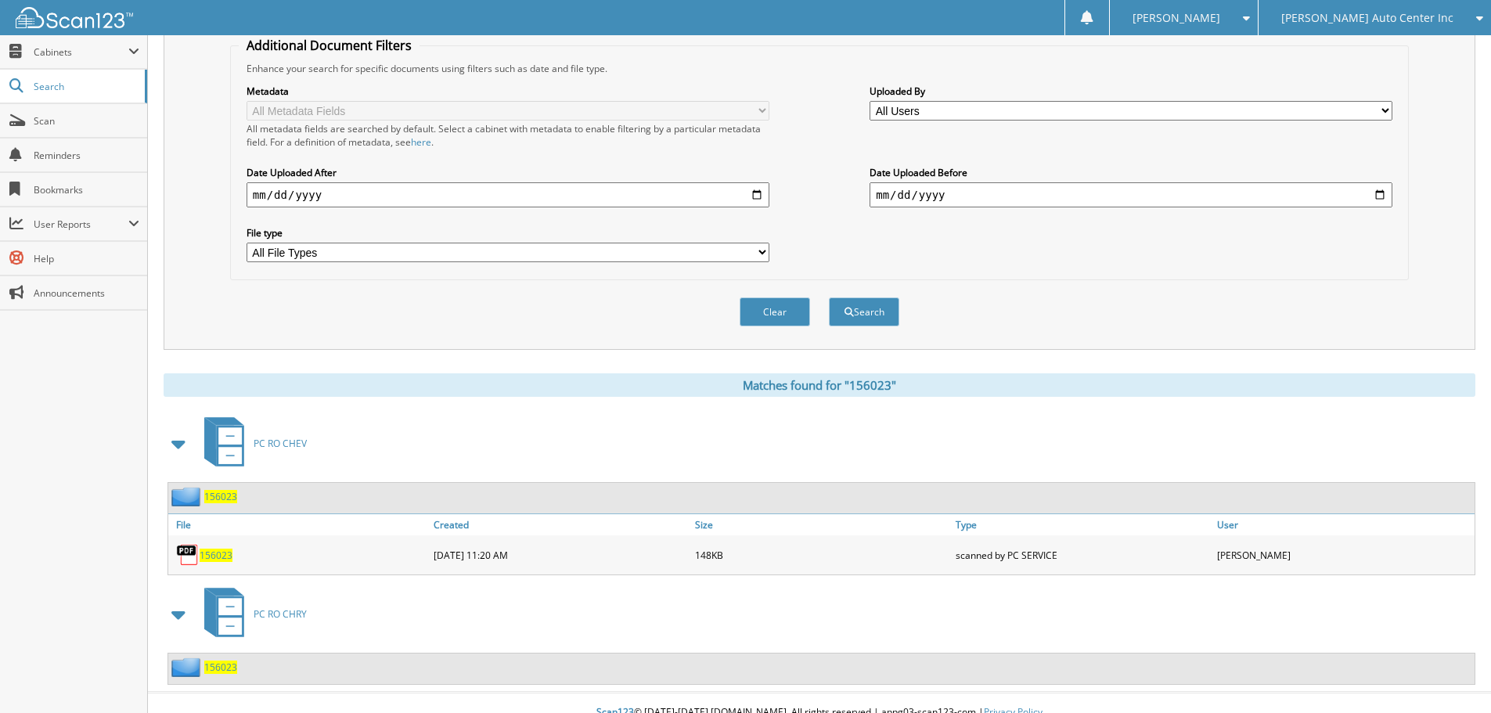
click at [206, 671] on span "156023" at bounding box center [220, 667] width 33 height 13
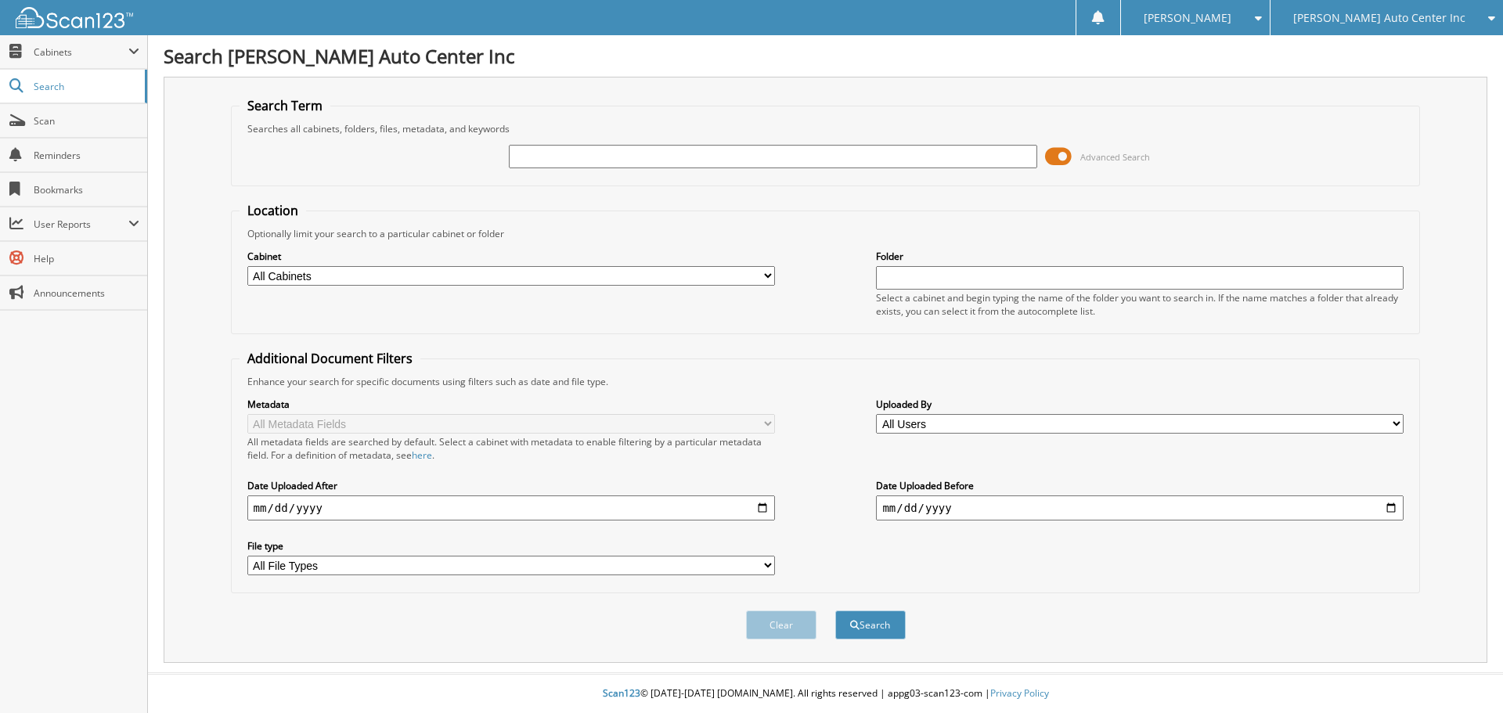
click at [568, 160] on input "text" at bounding box center [773, 156] width 528 height 23
type input "198830"
click at [867, 625] on button "Search" at bounding box center [870, 625] width 70 height 29
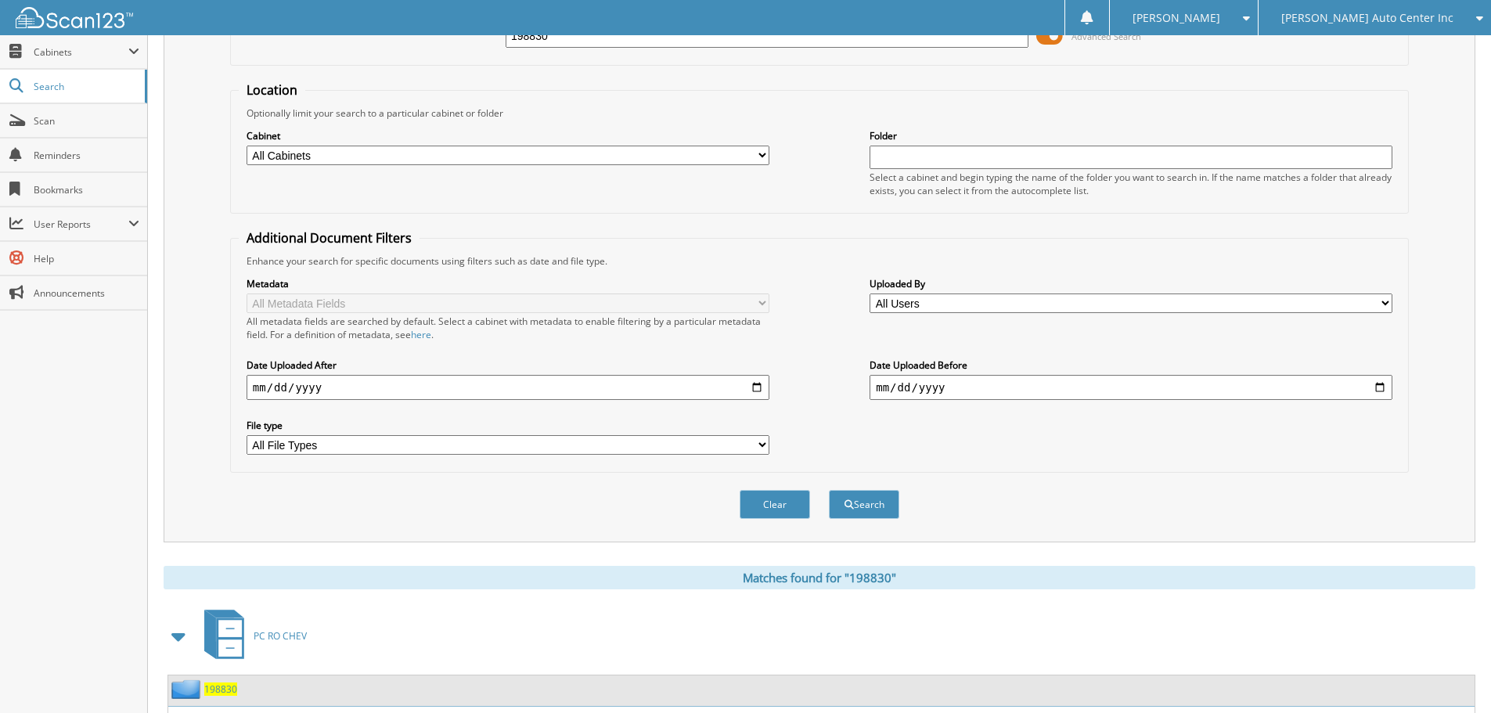
scroll to position [223, 0]
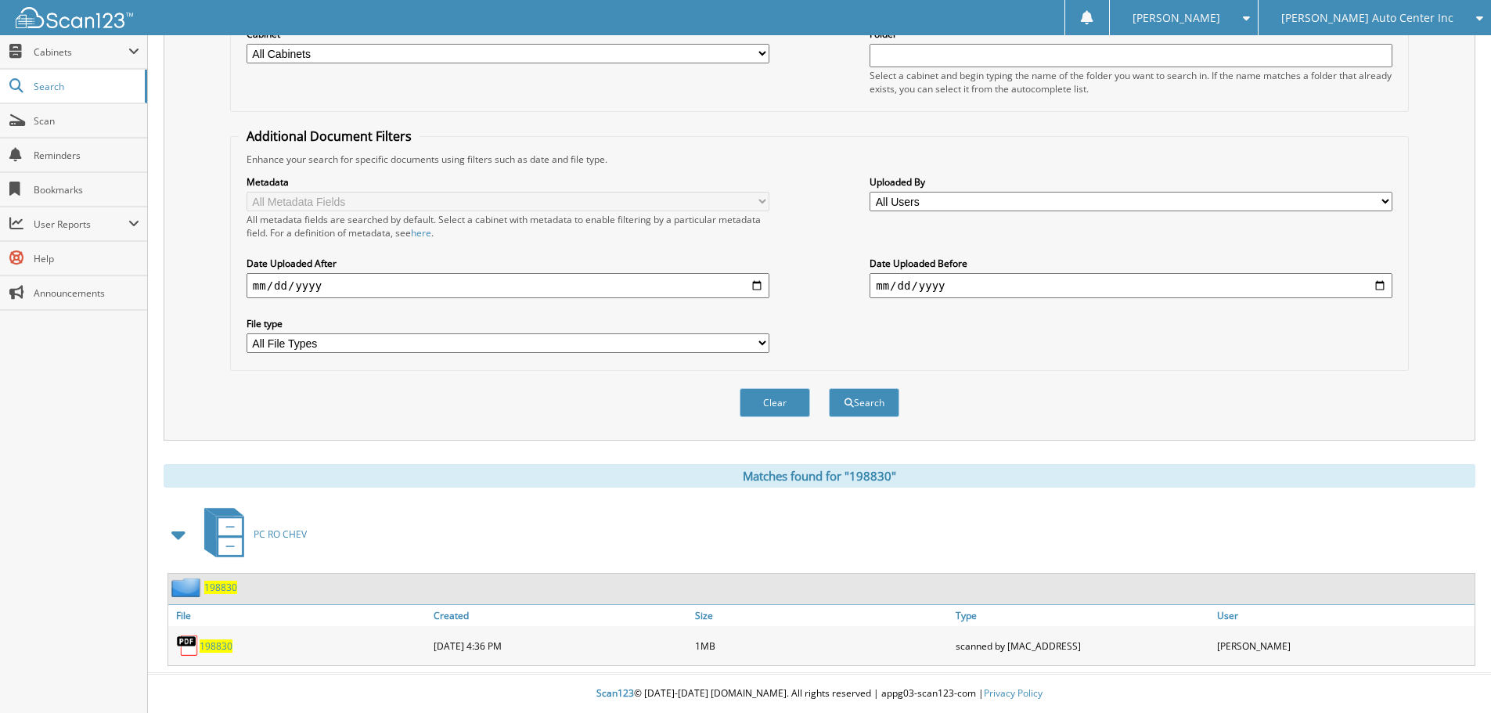
click at [218, 650] on span "198830" at bounding box center [216, 646] width 33 height 13
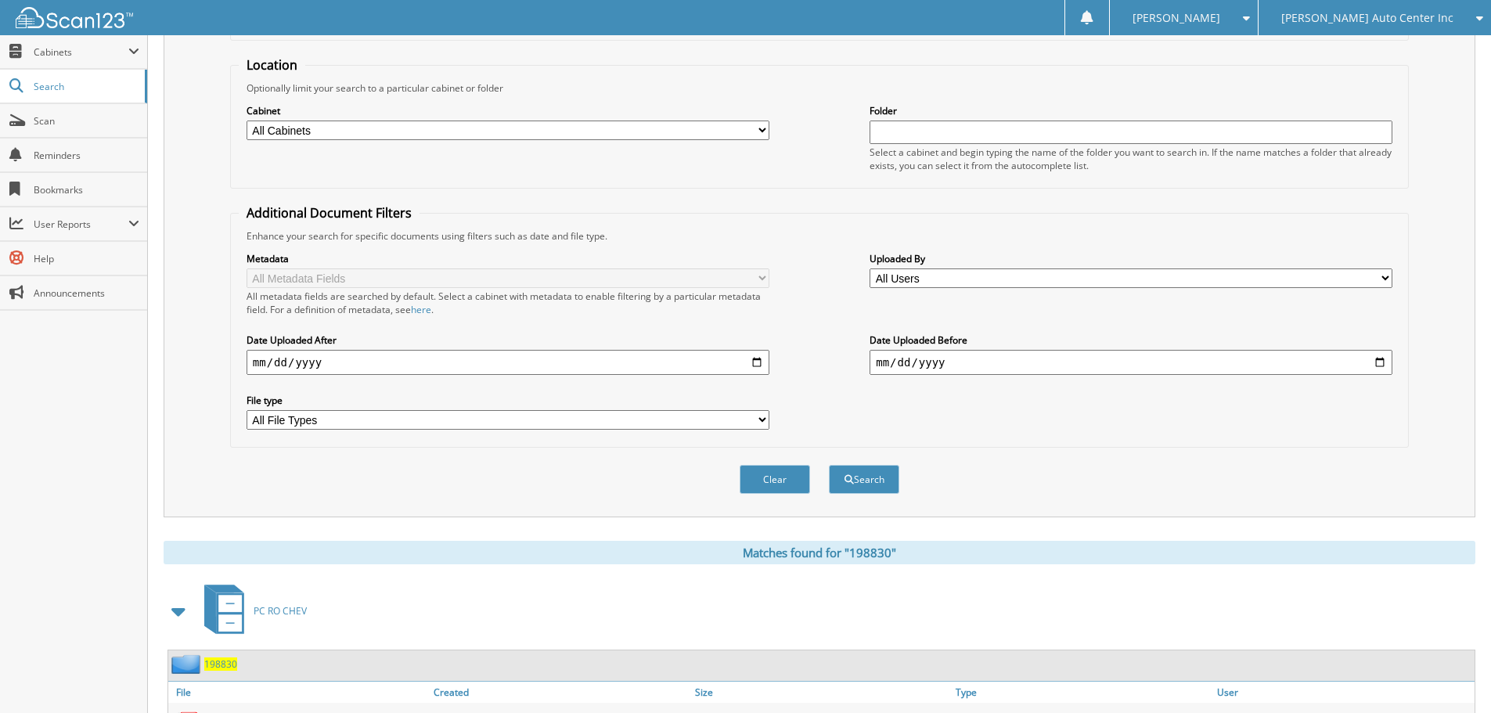
scroll to position [0, 0]
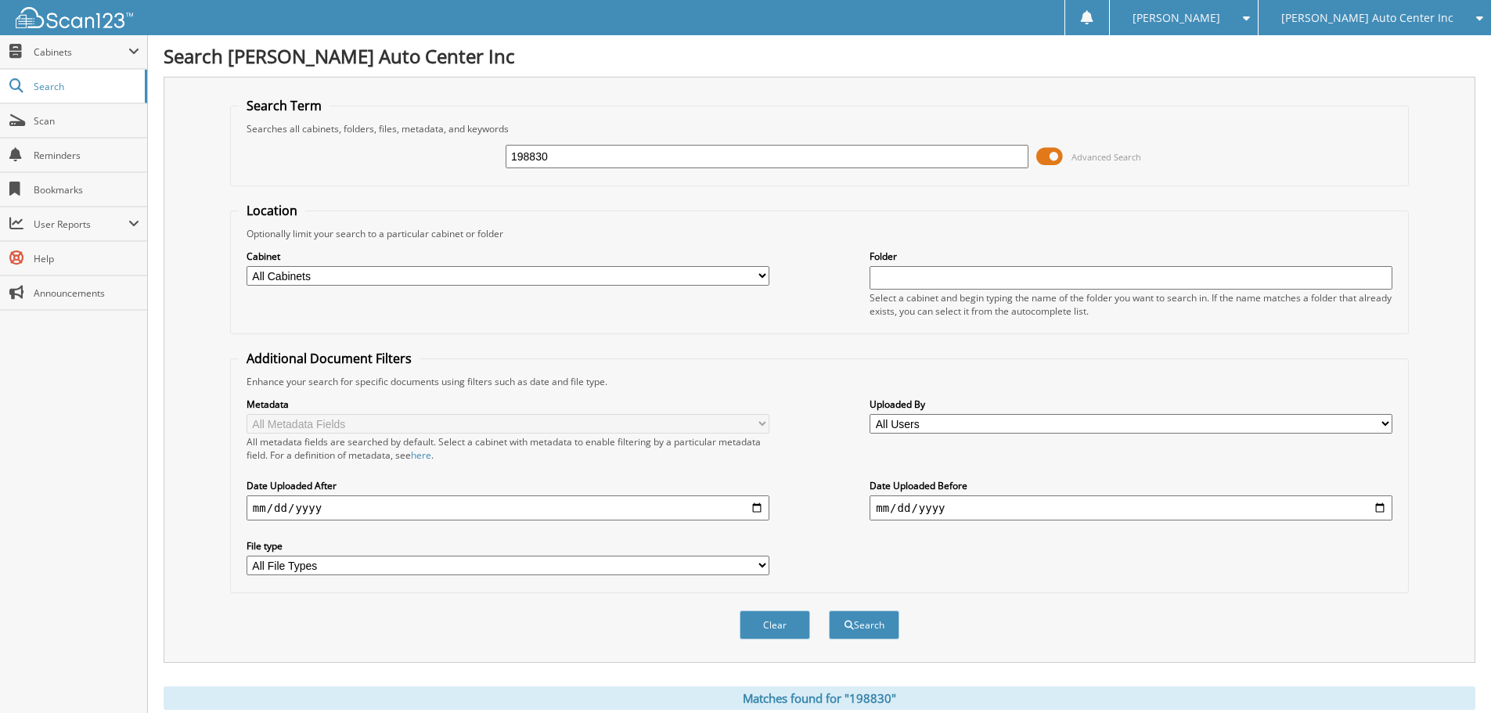
drag, startPoint x: 586, startPoint y: 158, endPoint x: 438, endPoint y: 152, distance: 148.9
click at [442, 153] on div "198830 Advanced Search" at bounding box center [820, 156] width 1162 height 42
type input "198445"
click at [829, 611] on button "Search" at bounding box center [864, 625] width 70 height 29
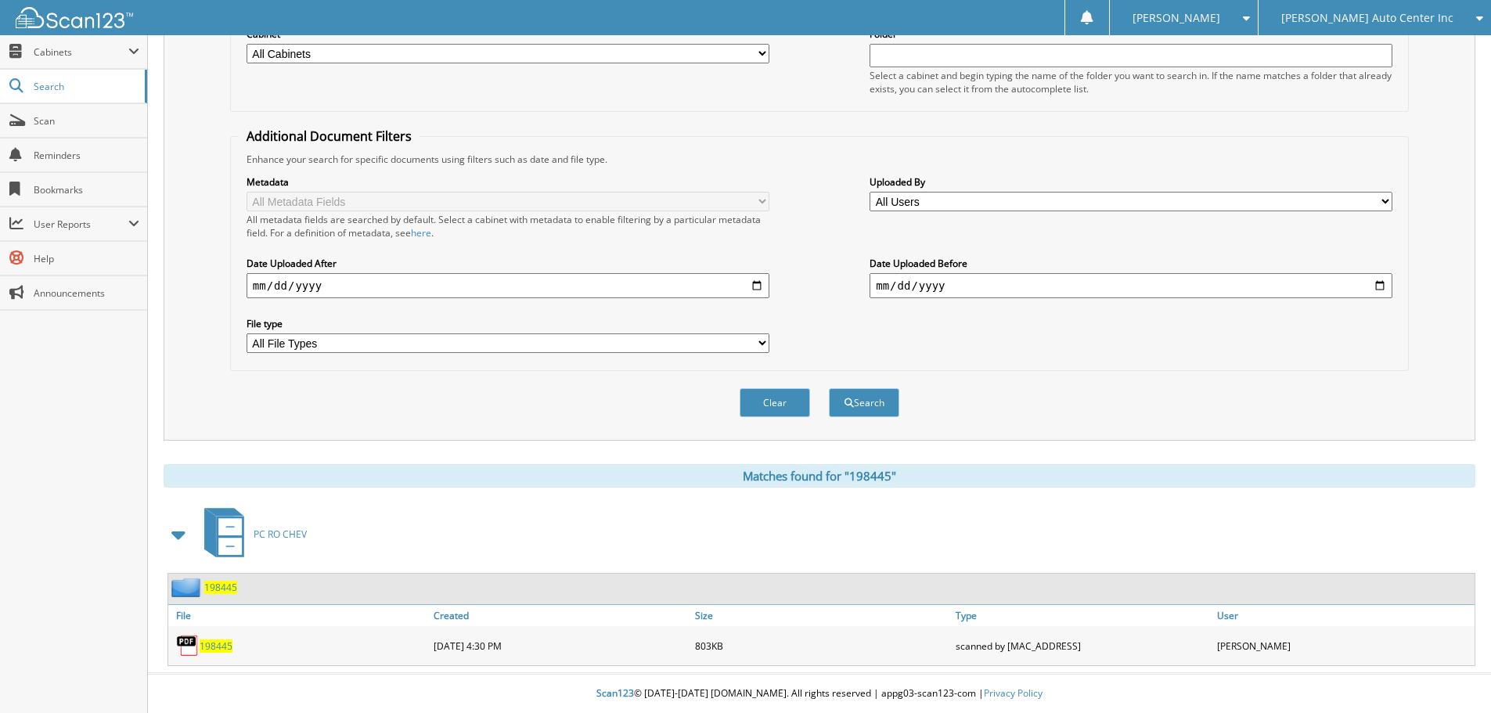
scroll to position [223, 0]
click at [236, 647] on div "198445" at bounding box center [298, 645] width 261 height 31
click at [219, 646] on span "198445" at bounding box center [216, 646] width 33 height 13
click at [78, 118] on span "Scan" at bounding box center [87, 120] width 106 height 13
